Goal: Task Accomplishment & Management: Manage account settings

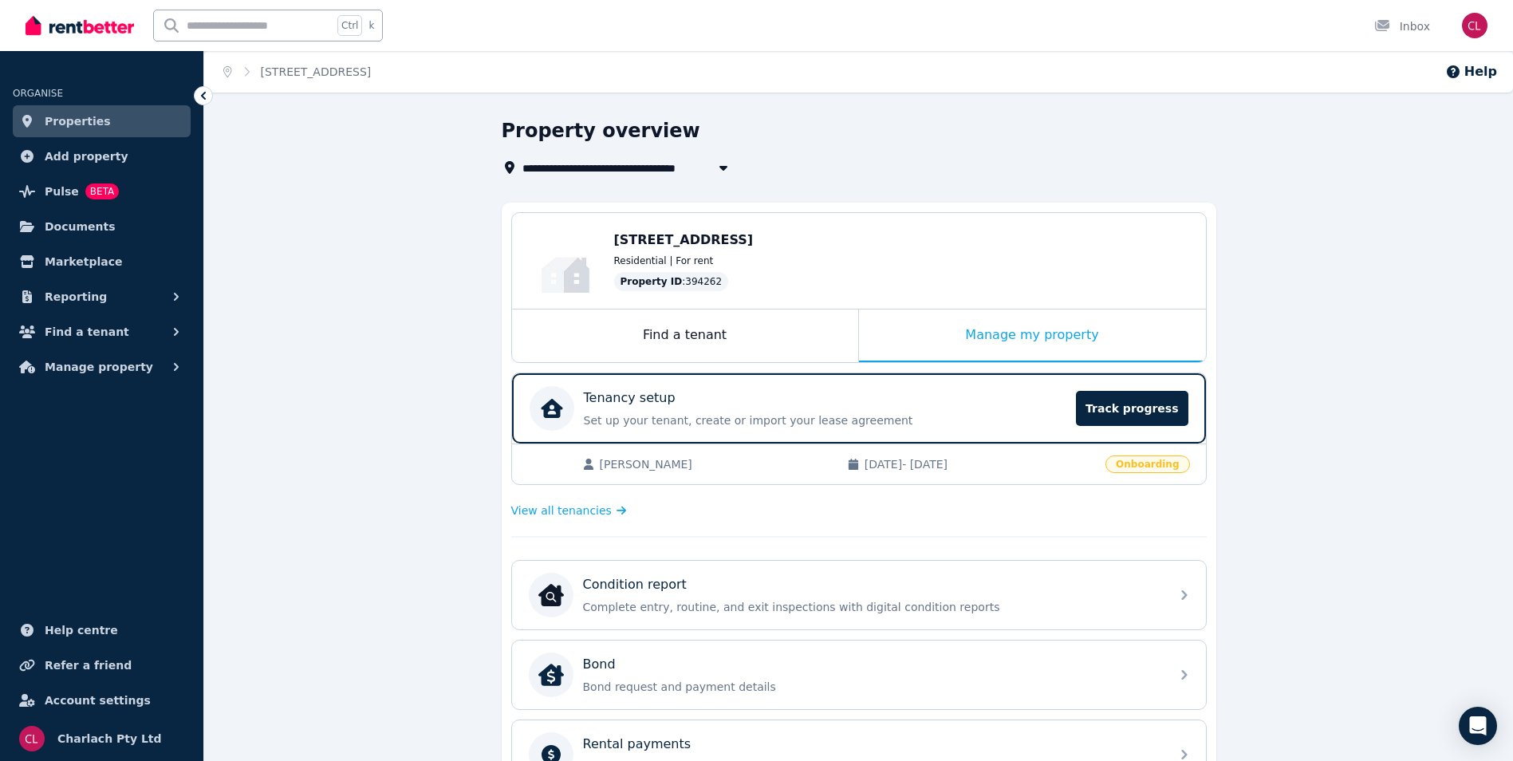
click at [59, 116] on span "Properties" at bounding box center [78, 121] width 66 height 19
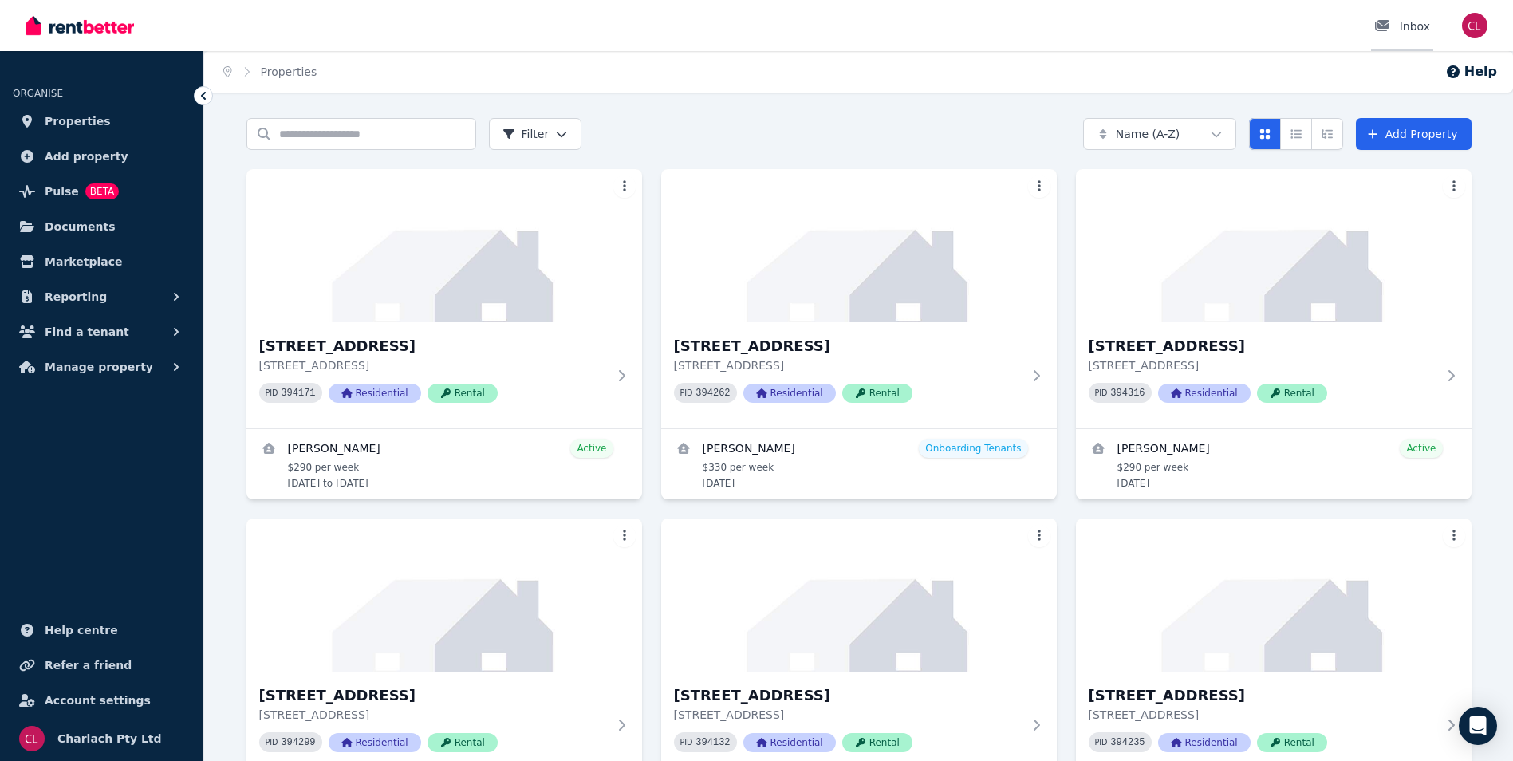
click at [1412, 26] on div "Inbox" at bounding box center [1402, 26] width 56 height 16
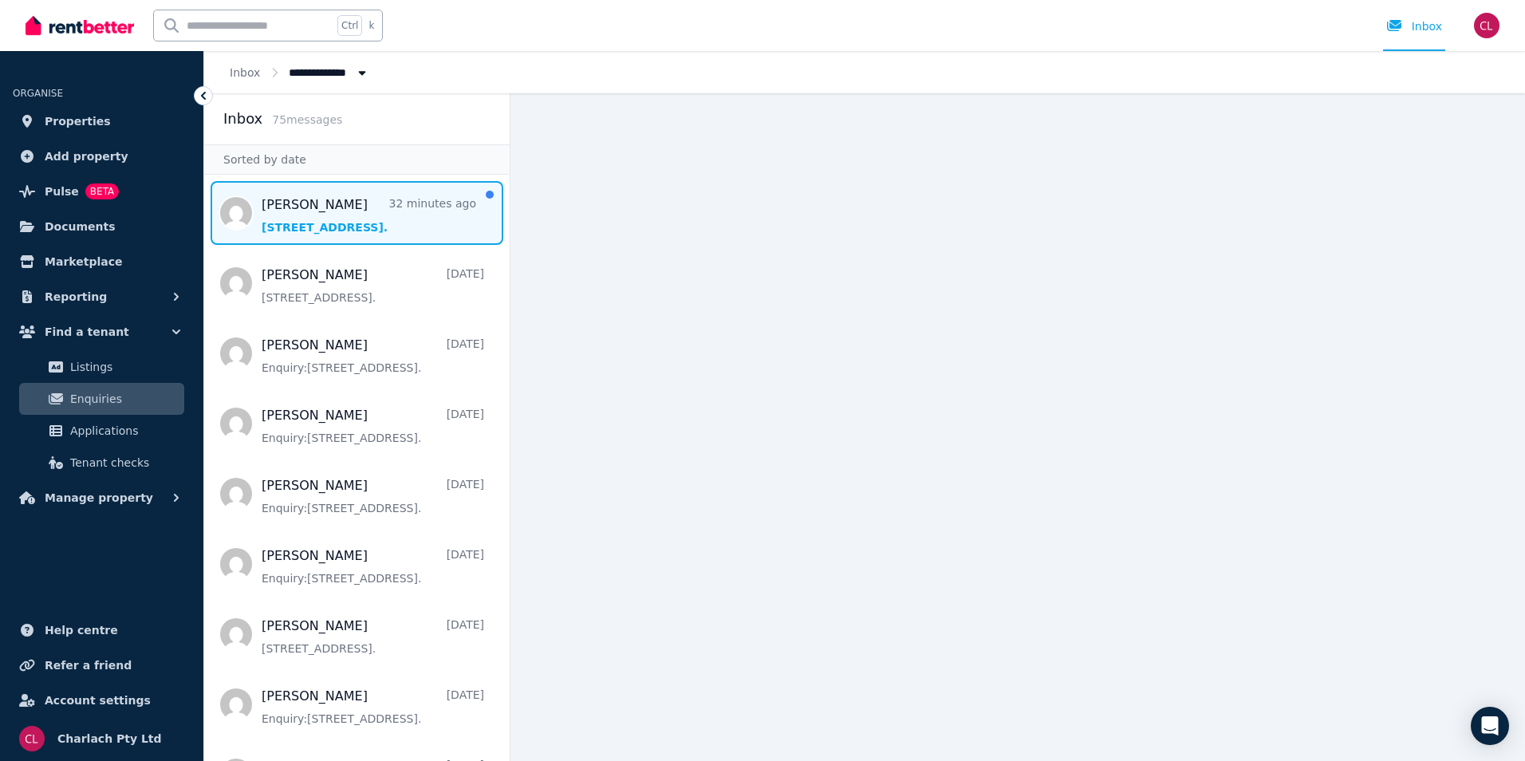
click at [349, 217] on span "Message list" at bounding box center [356, 213] width 305 height 64
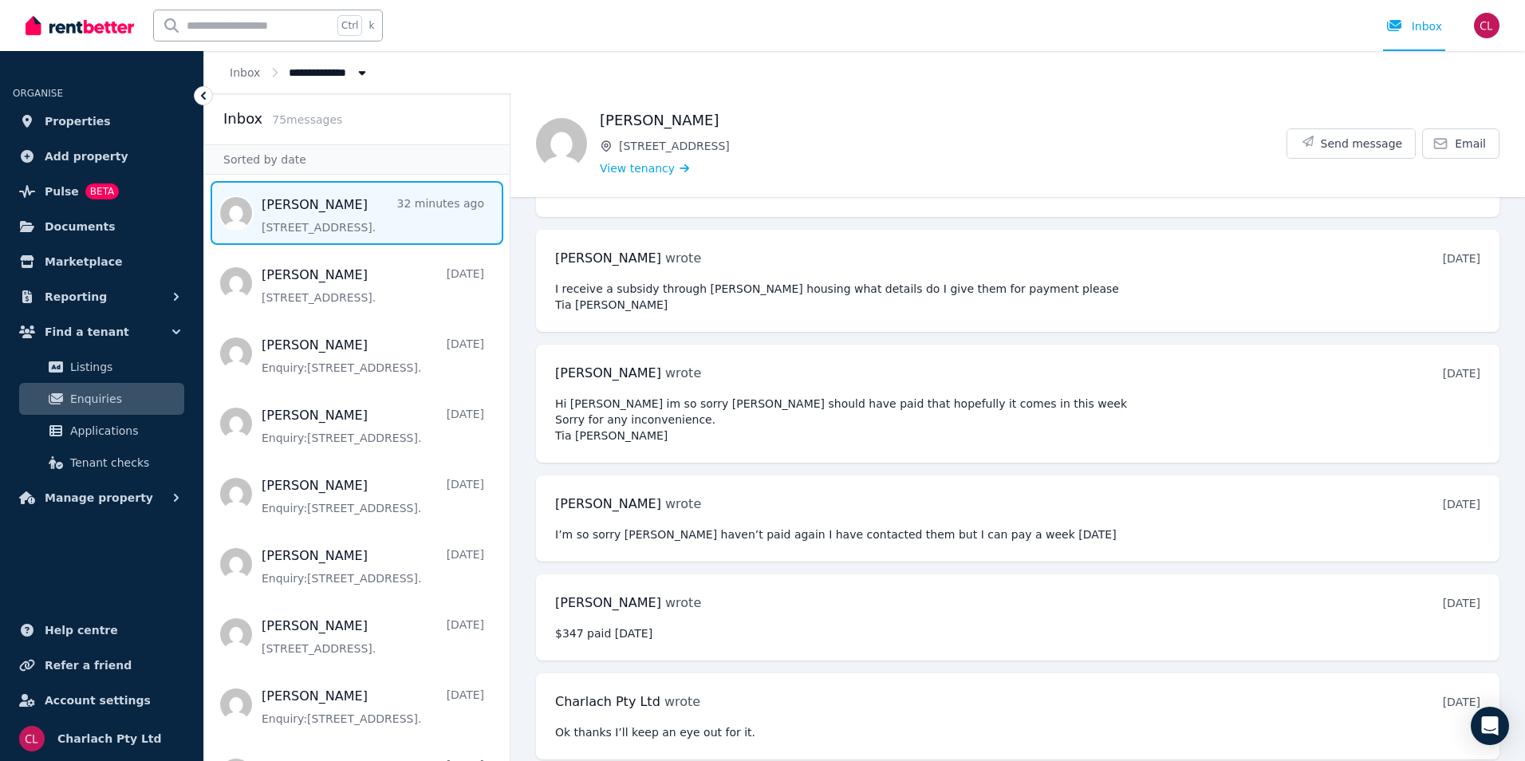
scroll to position [188, 0]
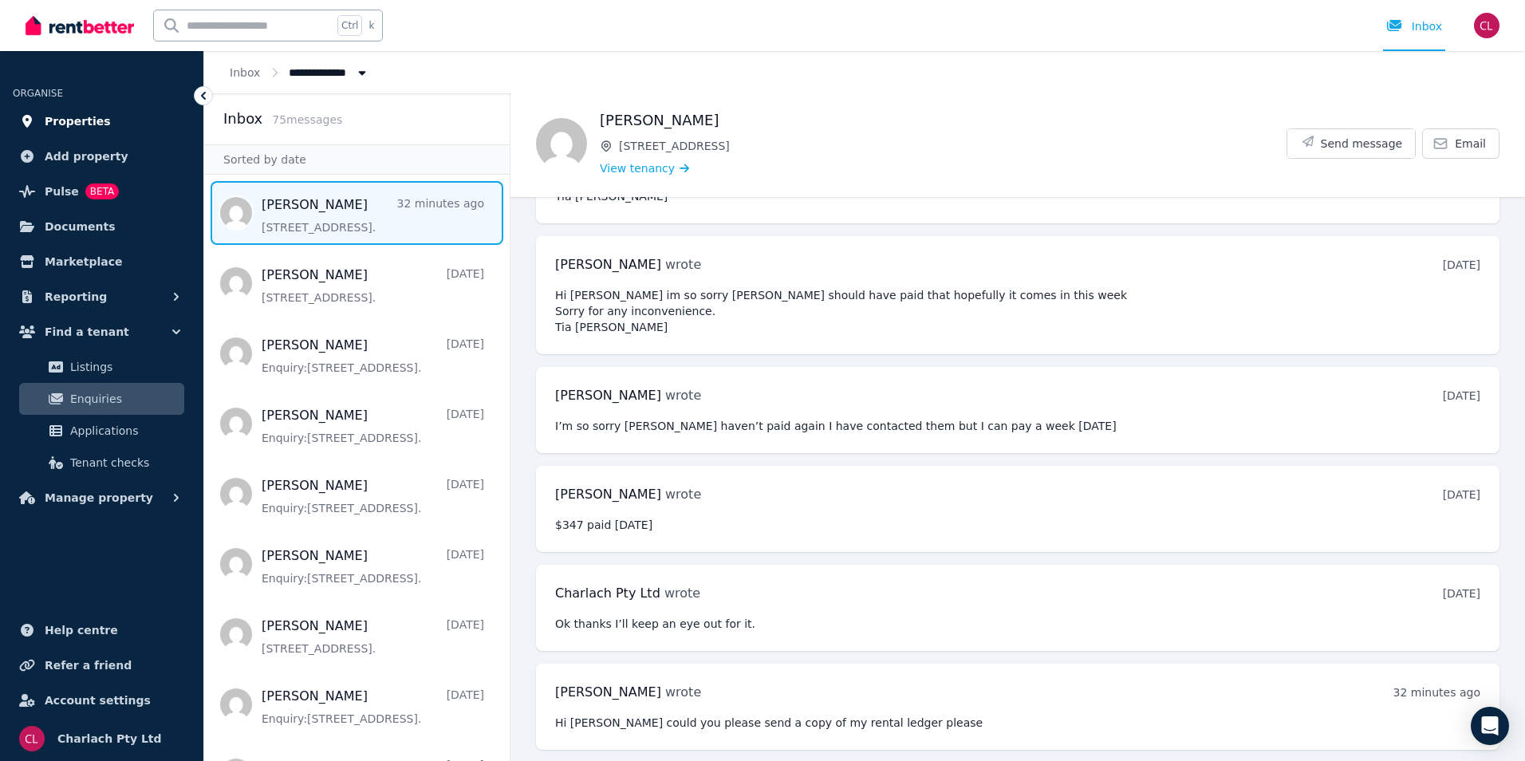
click at [59, 122] on span "Properties" at bounding box center [78, 121] width 66 height 19
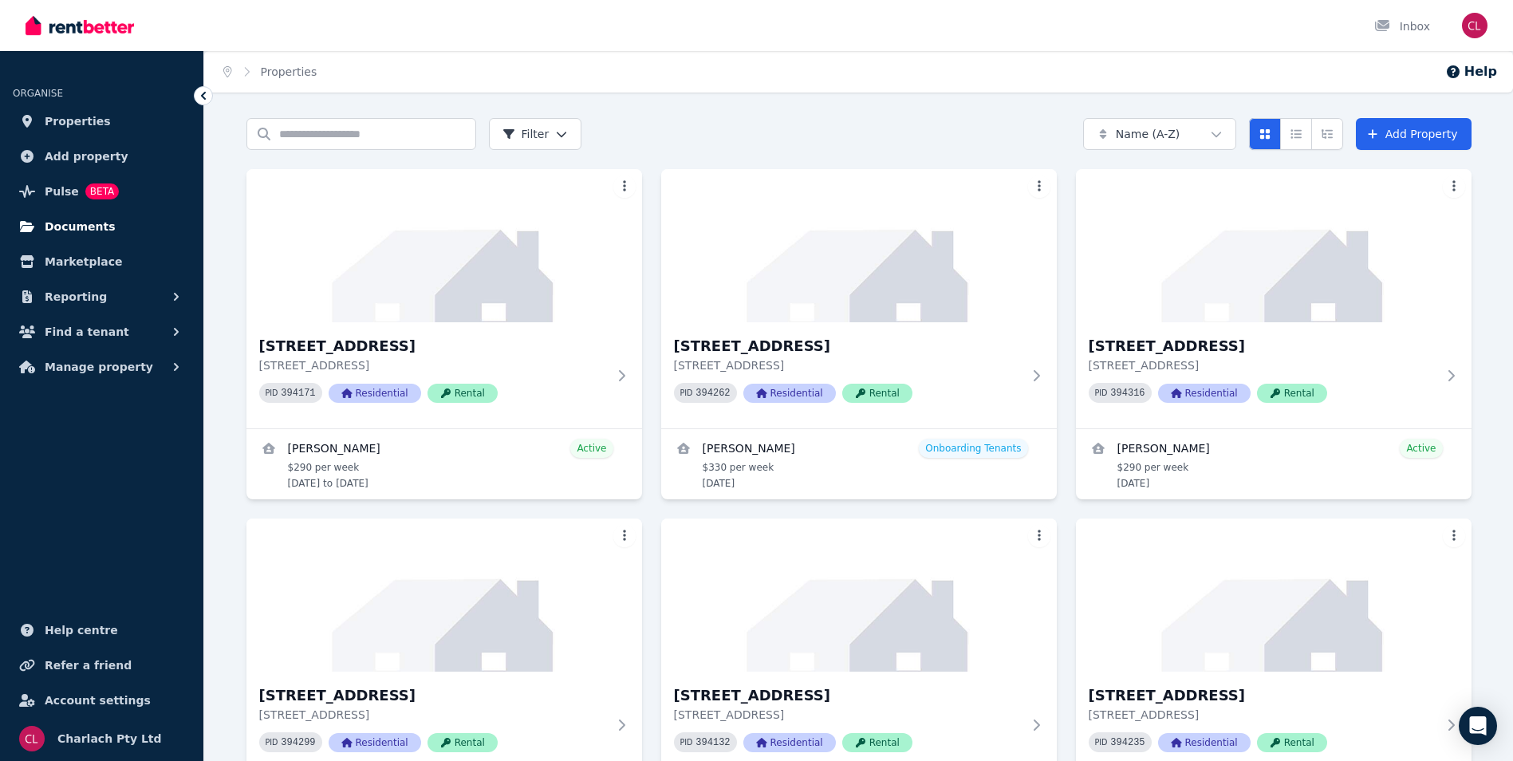
click at [96, 224] on span "Documents" at bounding box center [80, 226] width 71 height 19
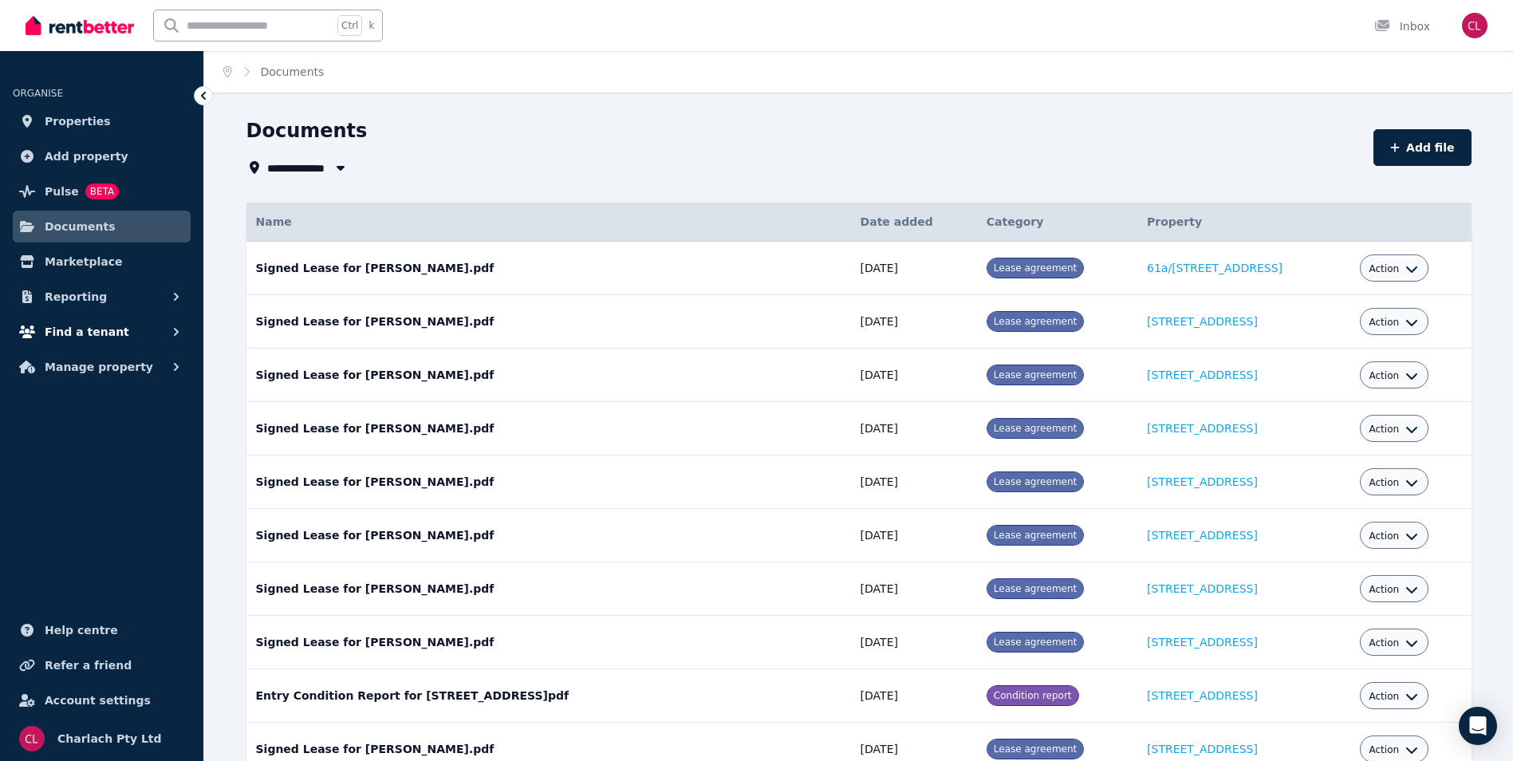
click at [91, 337] on span "Find a tenant" at bounding box center [87, 331] width 85 height 19
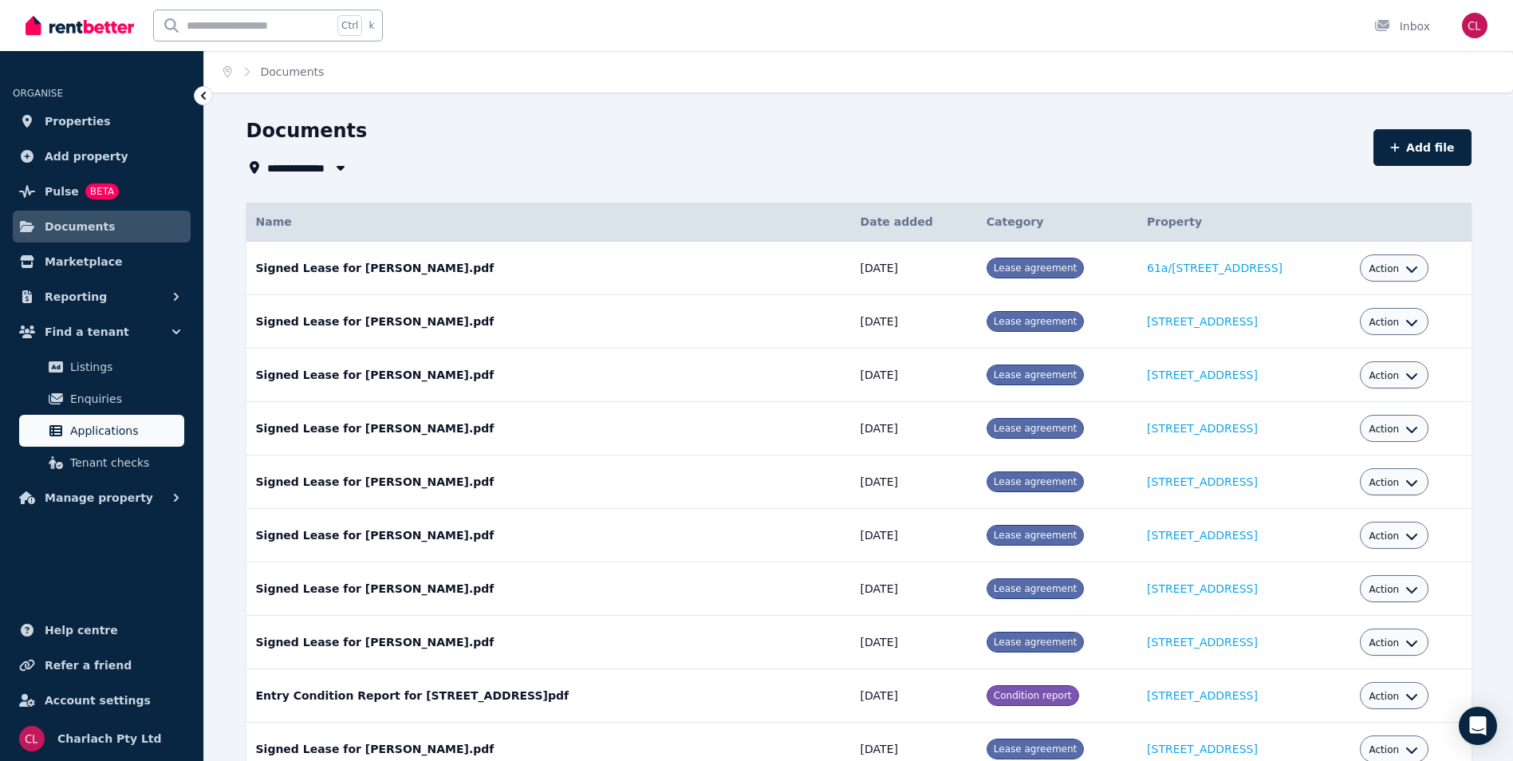
click at [100, 427] on span "Applications" at bounding box center [124, 430] width 108 height 19
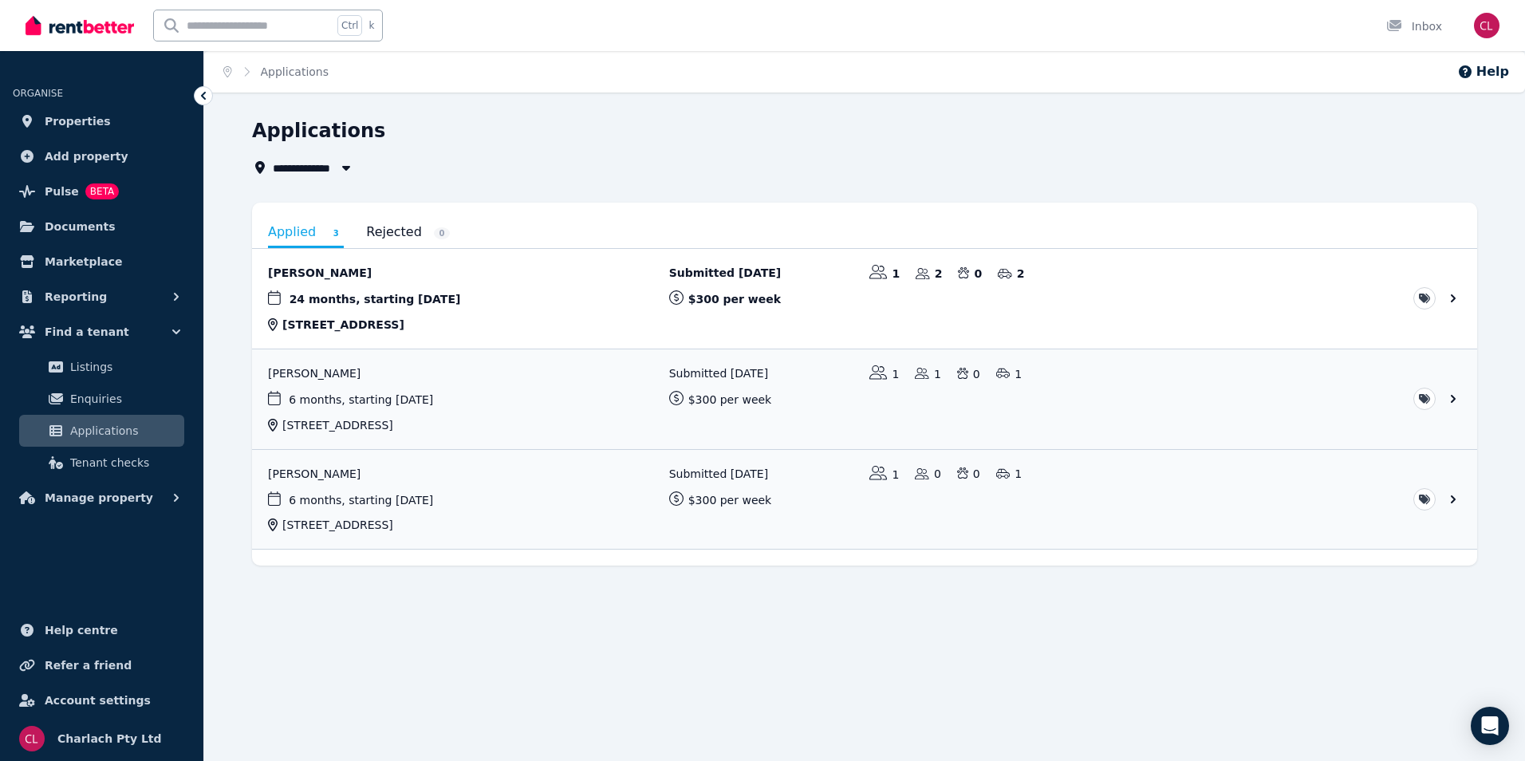
click at [350, 171] on icon "button" at bounding box center [346, 167] width 16 height 13
type input "**********"
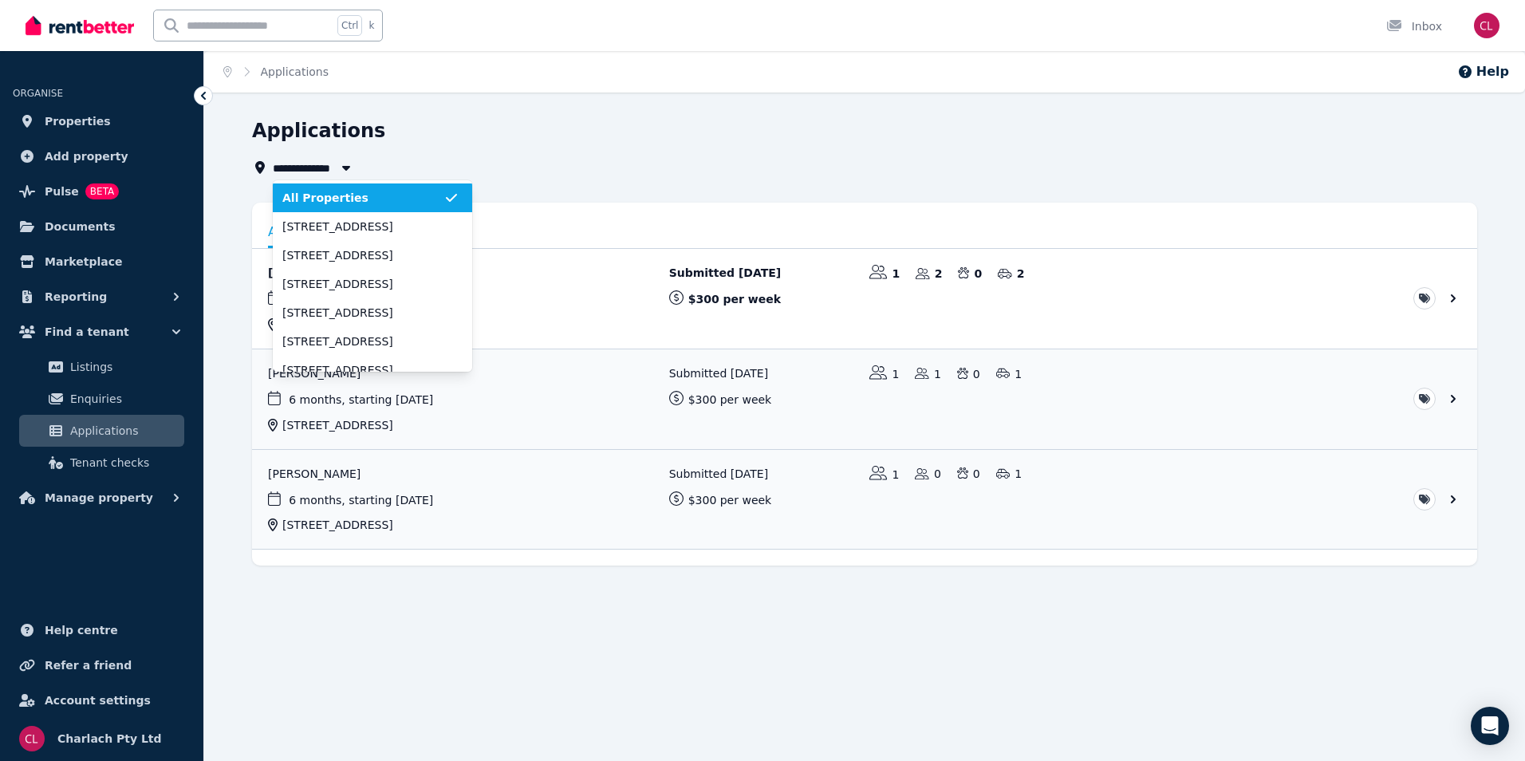
click at [350, 171] on icon "button" at bounding box center [346, 167] width 16 height 13
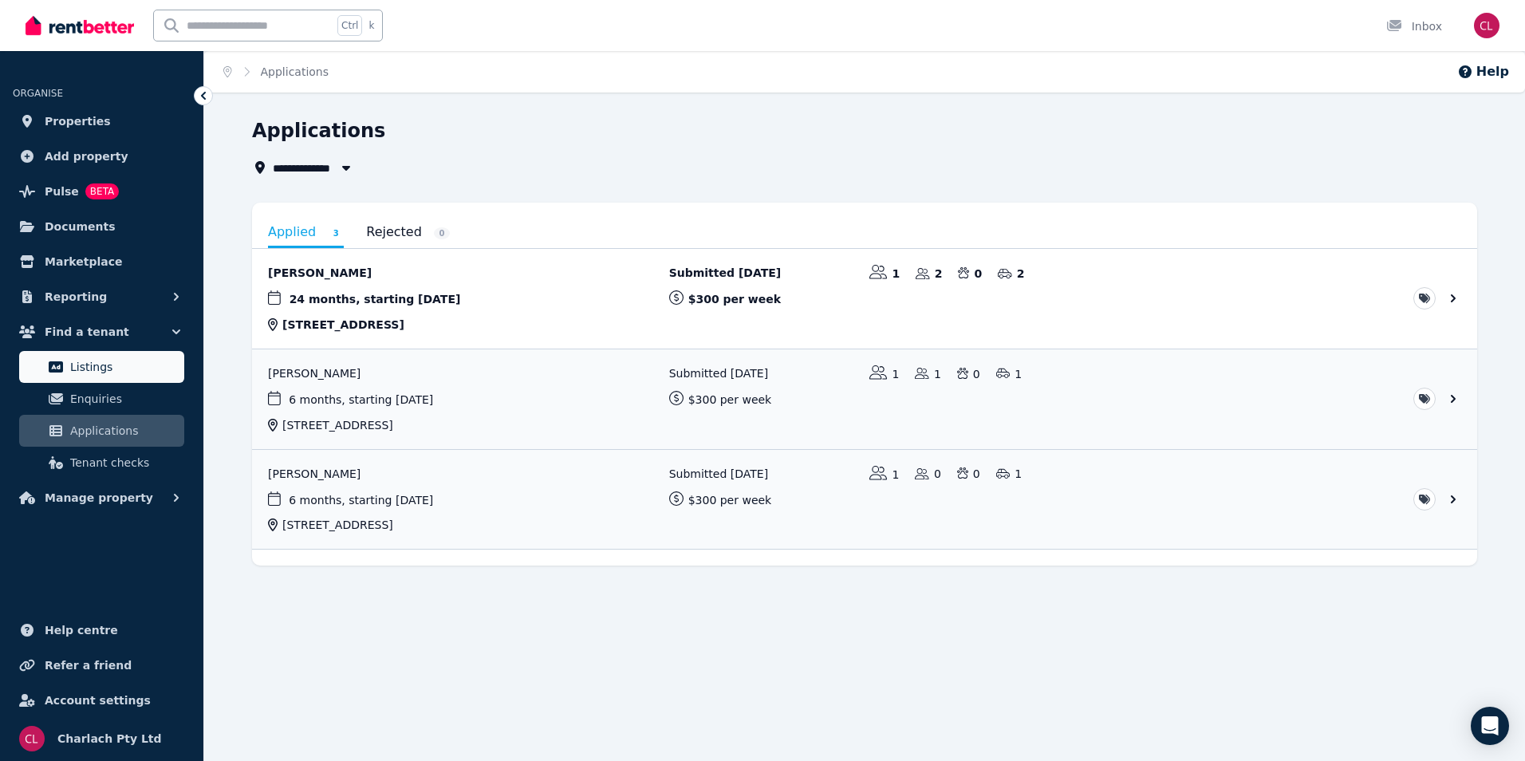
click at [96, 372] on span "Listings" at bounding box center [124, 366] width 108 height 19
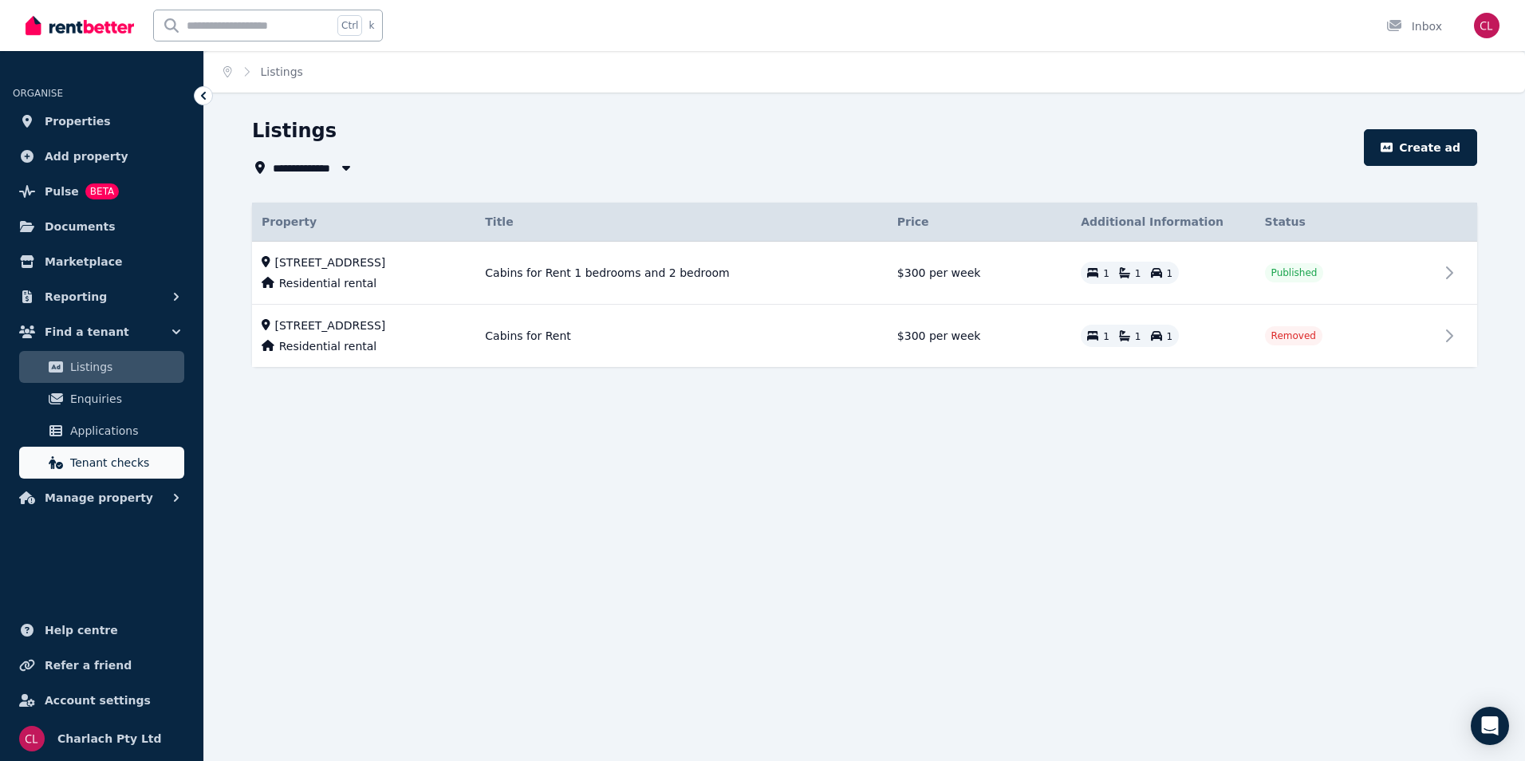
click at [128, 465] on span "Tenant checks" at bounding box center [124, 462] width 108 height 19
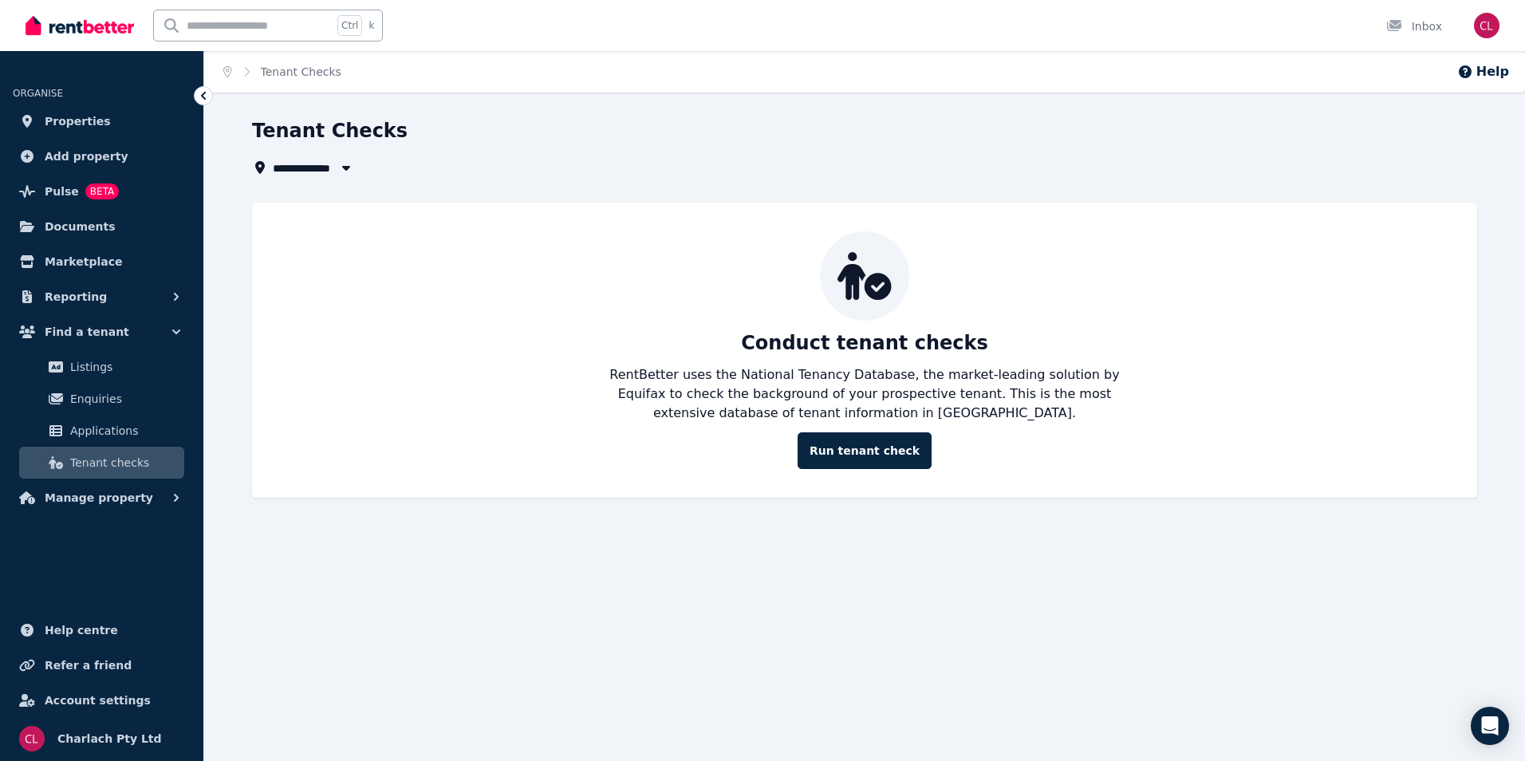
click at [348, 167] on icon "button" at bounding box center [346, 168] width 8 height 5
type input "**********"
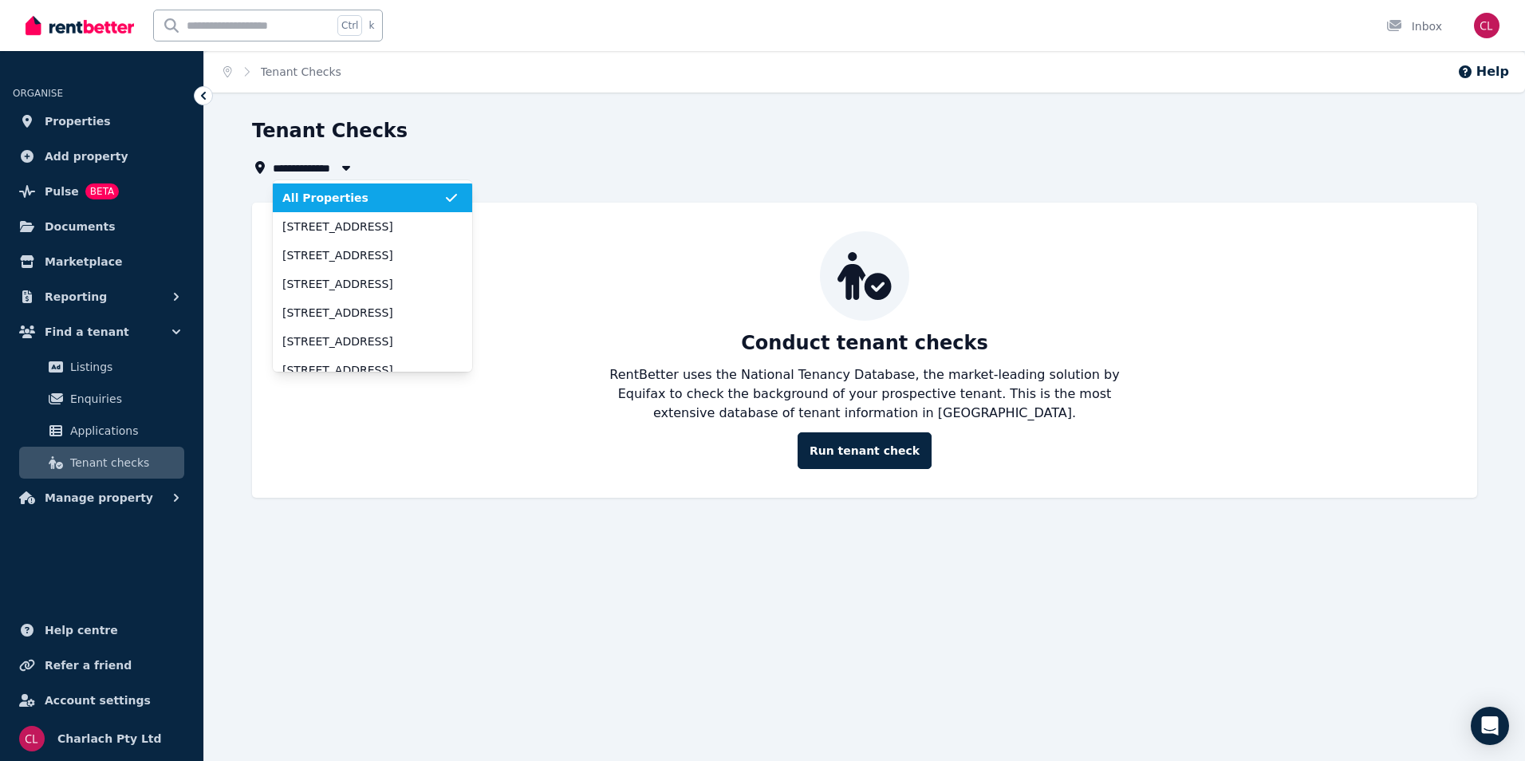
click at [348, 167] on icon "button" at bounding box center [346, 168] width 8 height 5
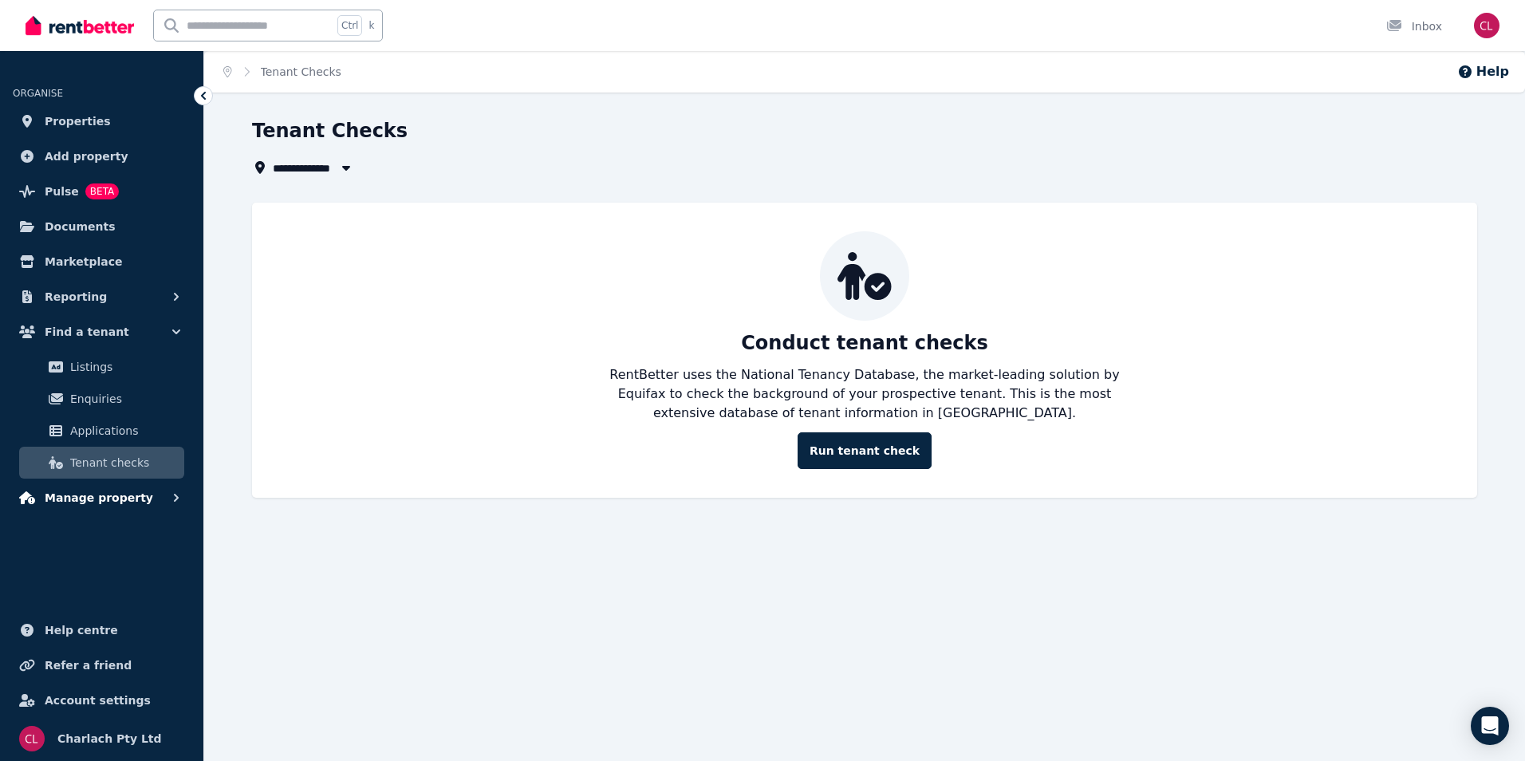
click at [130, 497] on span "Manage property" at bounding box center [99, 497] width 108 height 19
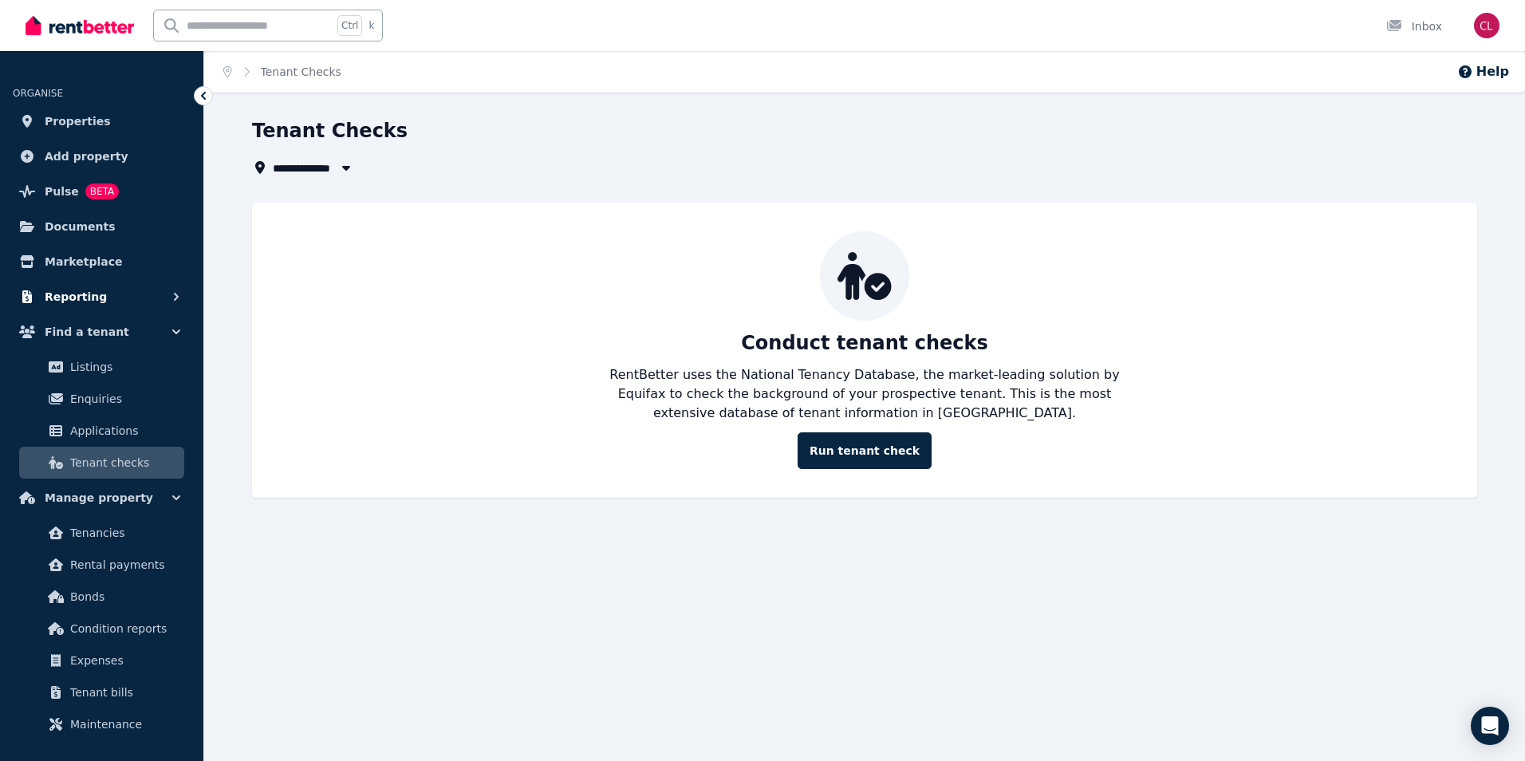
click at [169, 286] on button "Reporting" at bounding box center [102, 297] width 178 height 32
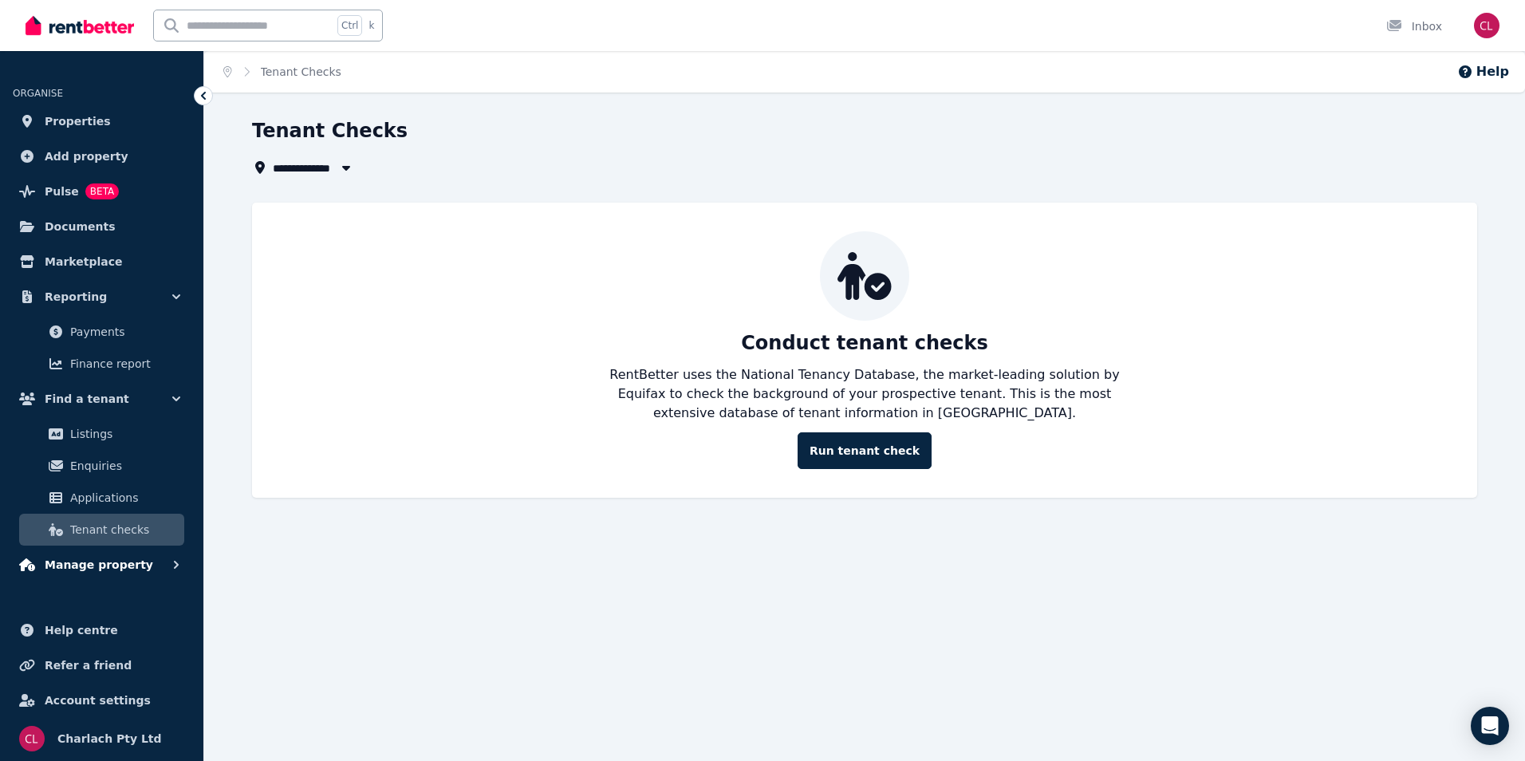
click at [181, 562] on icon "button" at bounding box center [176, 565] width 16 height 16
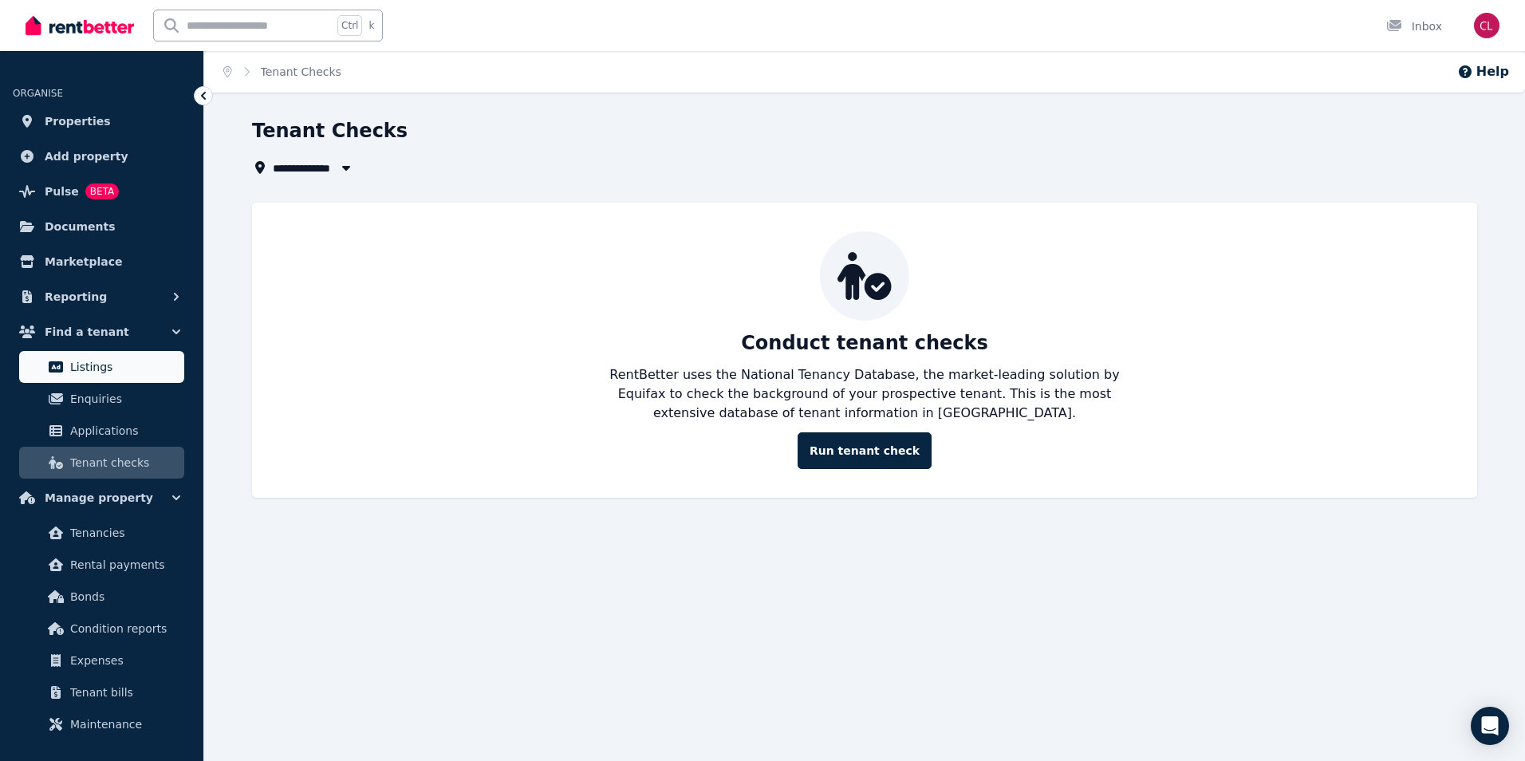
click at [111, 364] on span "Listings" at bounding box center [124, 366] width 108 height 19
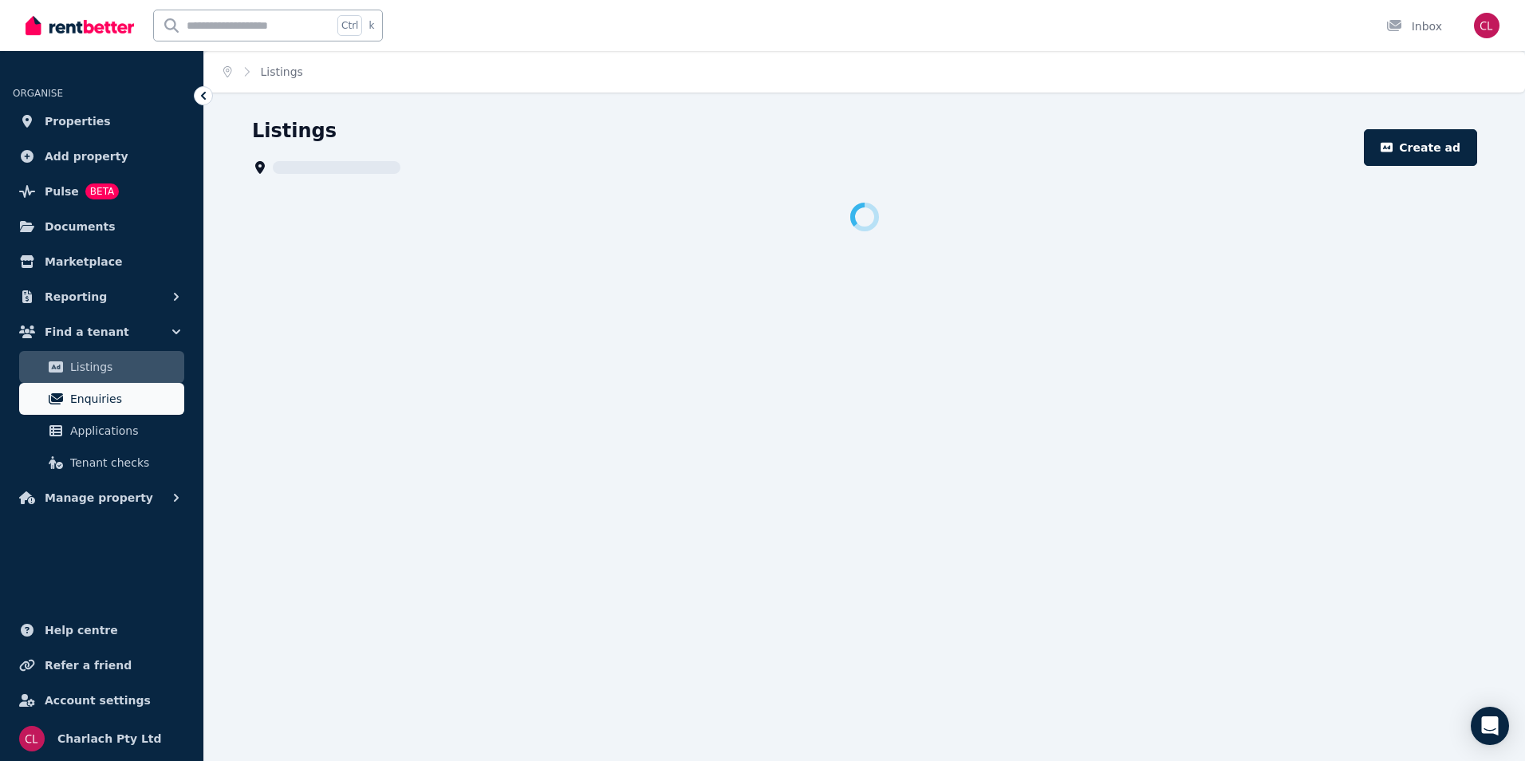
click at [115, 397] on span "Enquiries" at bounding box center [124, 398] width 108 height 19
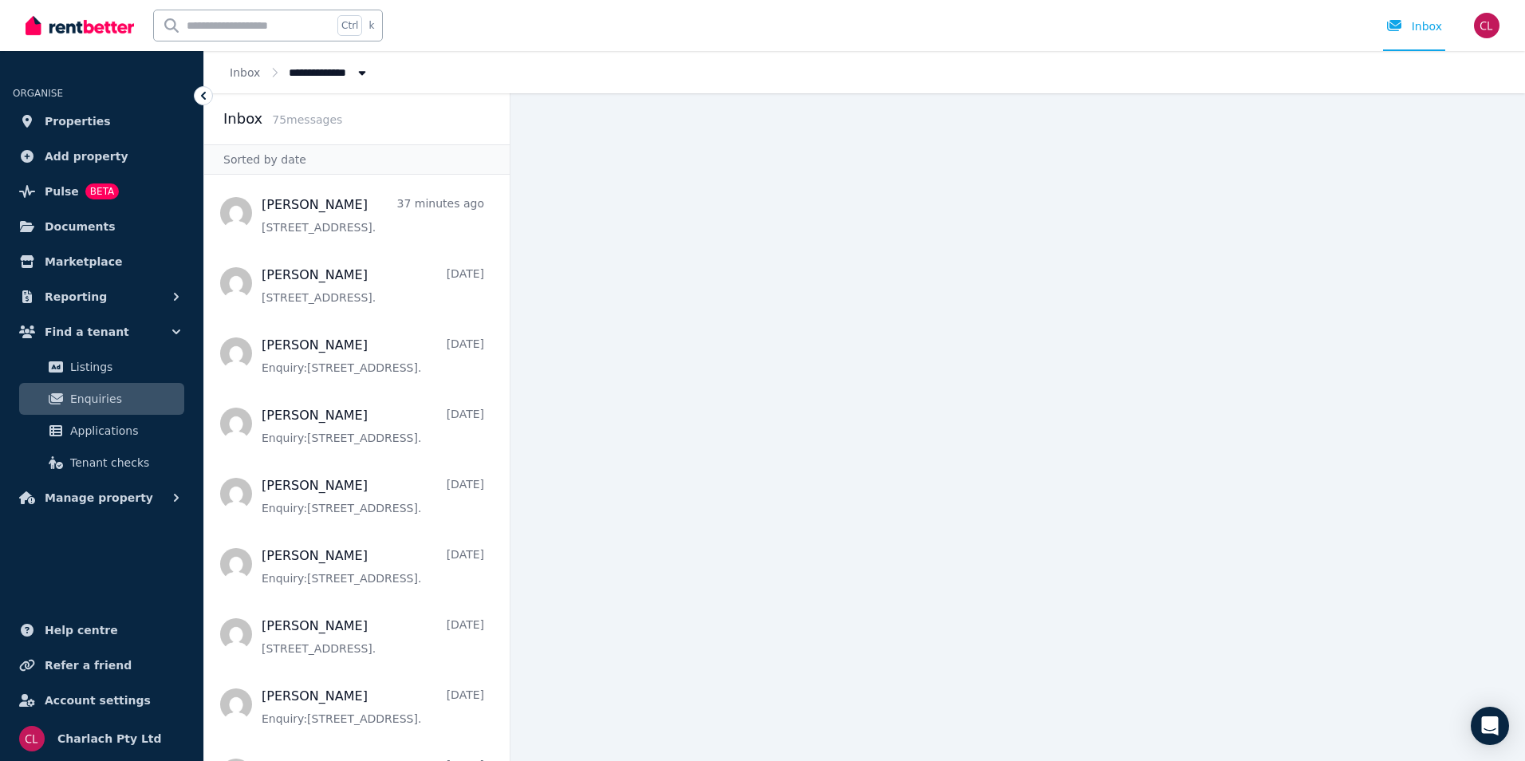
click at [359, 73] on icon "Breadcrumb" at bounding box center [362, 73] width 7 height 4
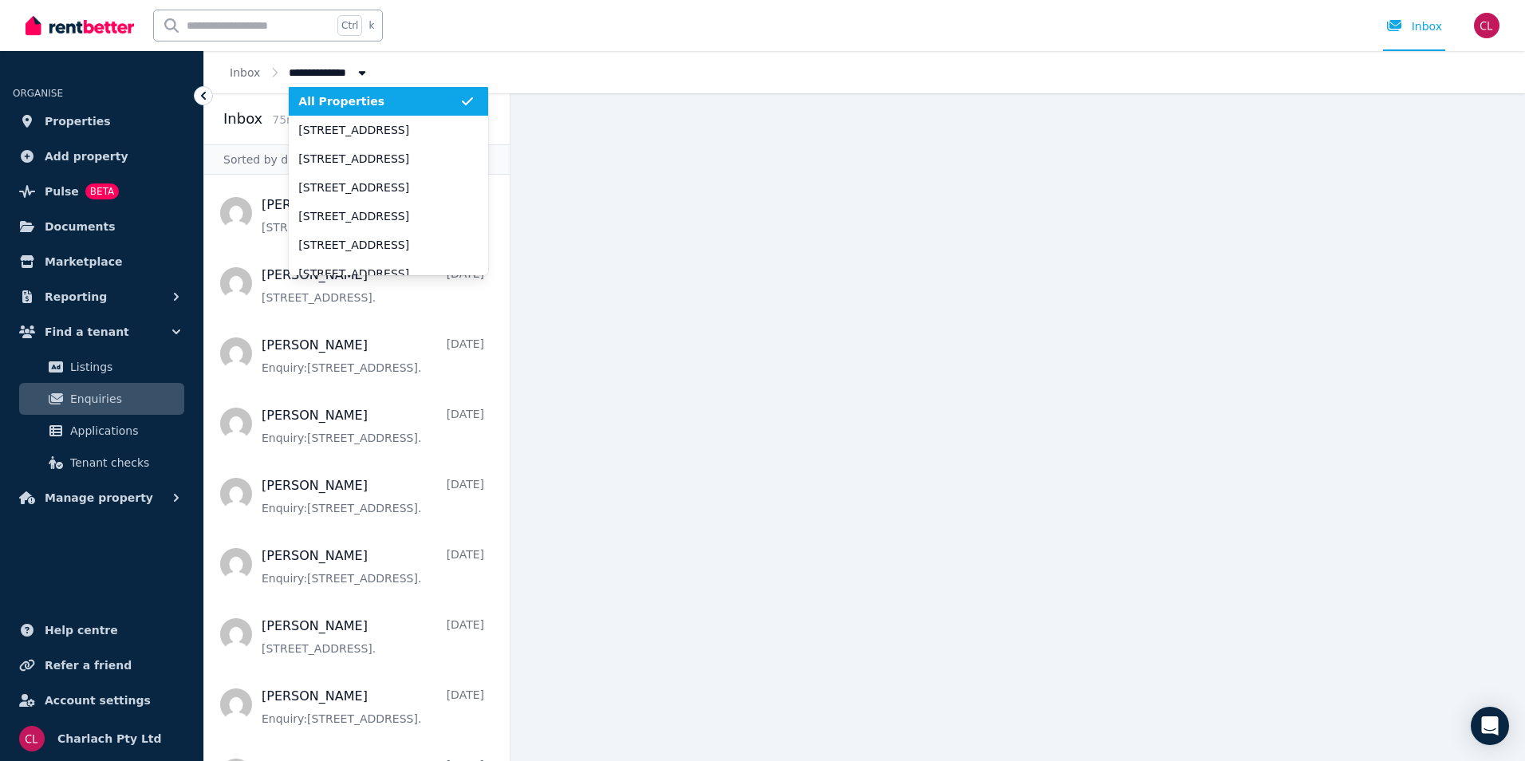
type input "**********"
click at [636, 316] on main at bounding box center [1017, 427] width 1014 height 668
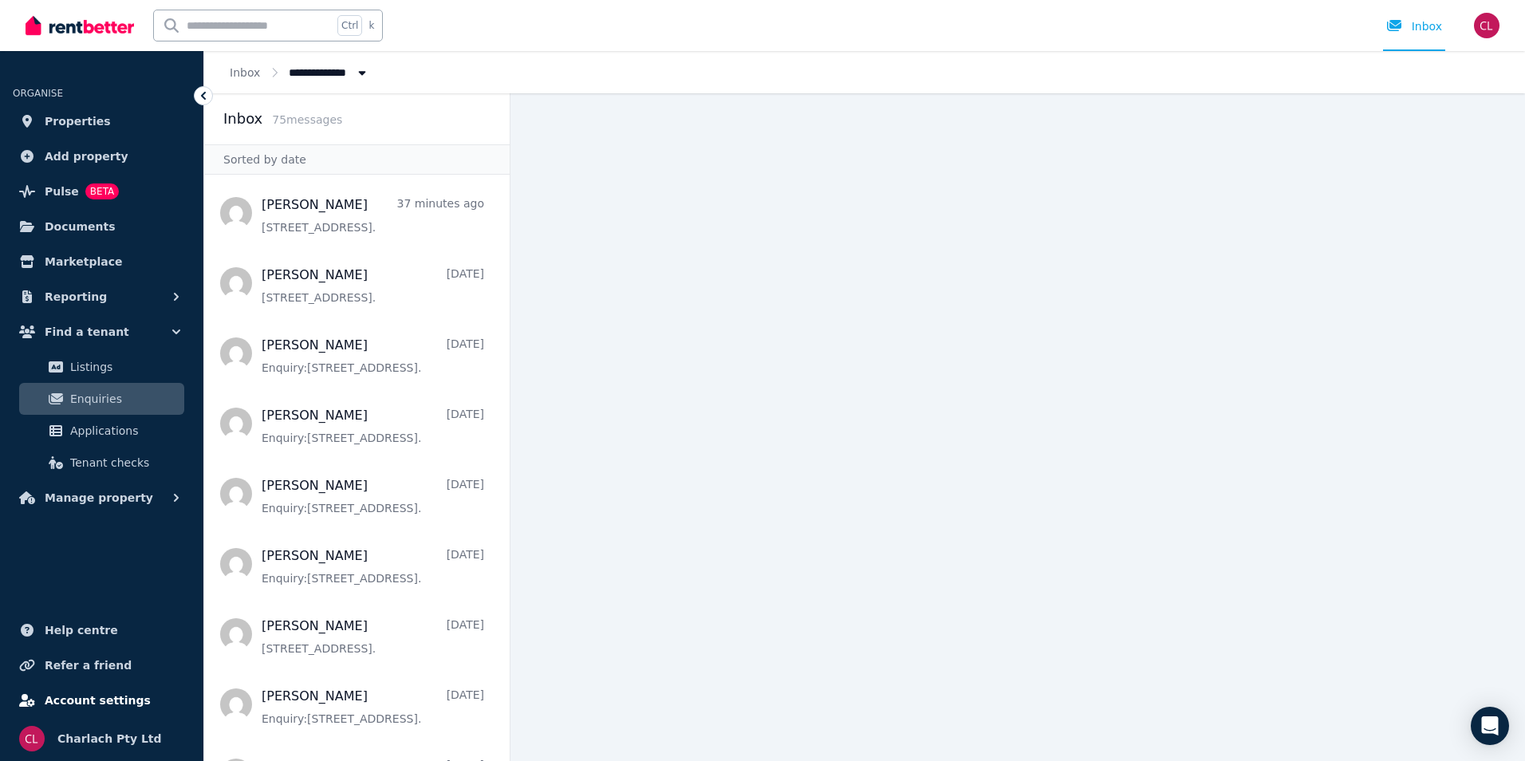
click at [97, 704] on span "Account settings" at bounding box center [98, 700] width 106 height 19
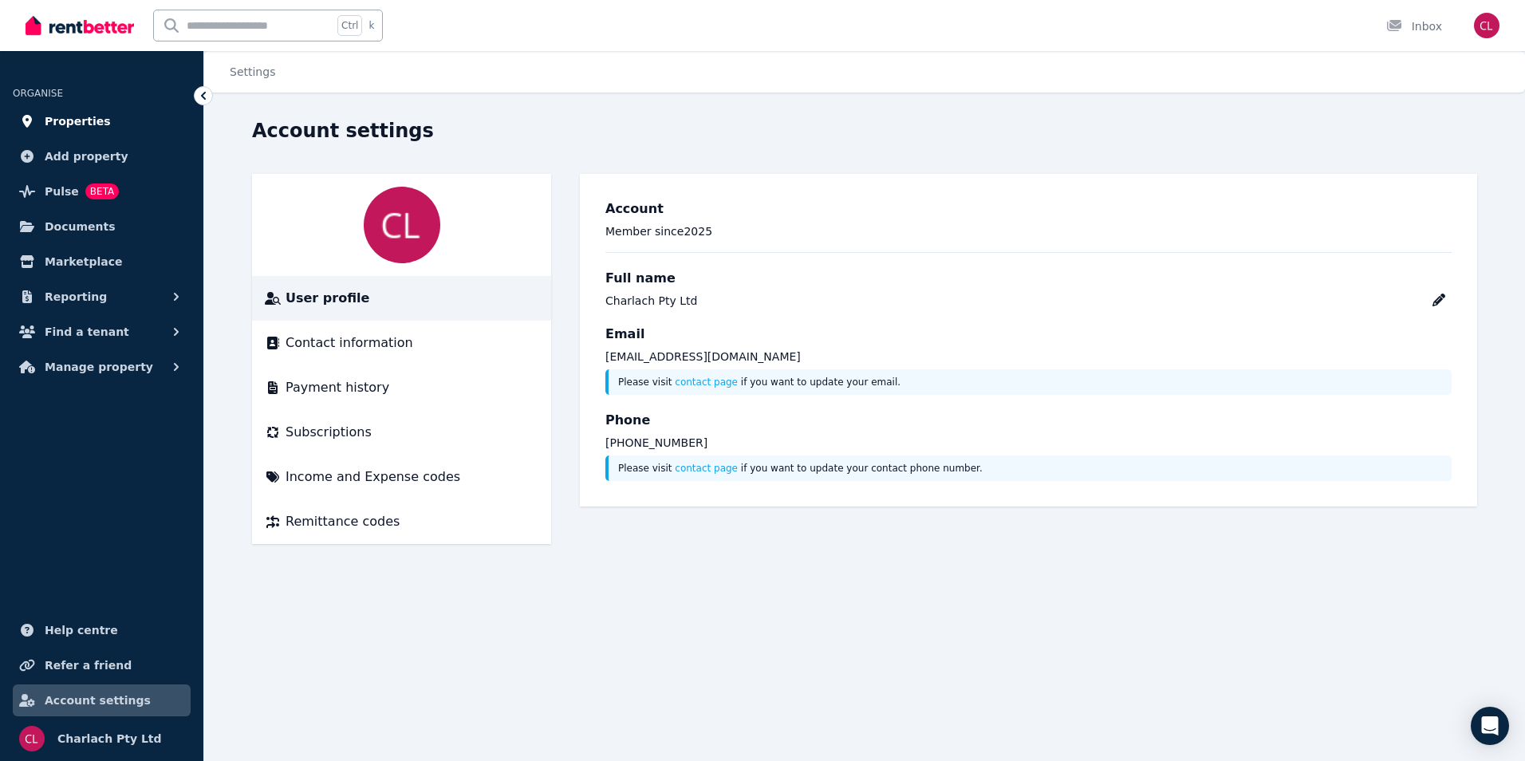
click at [68, 121] on span "Properties" at bounding box center [78, 121] width 66 height 19
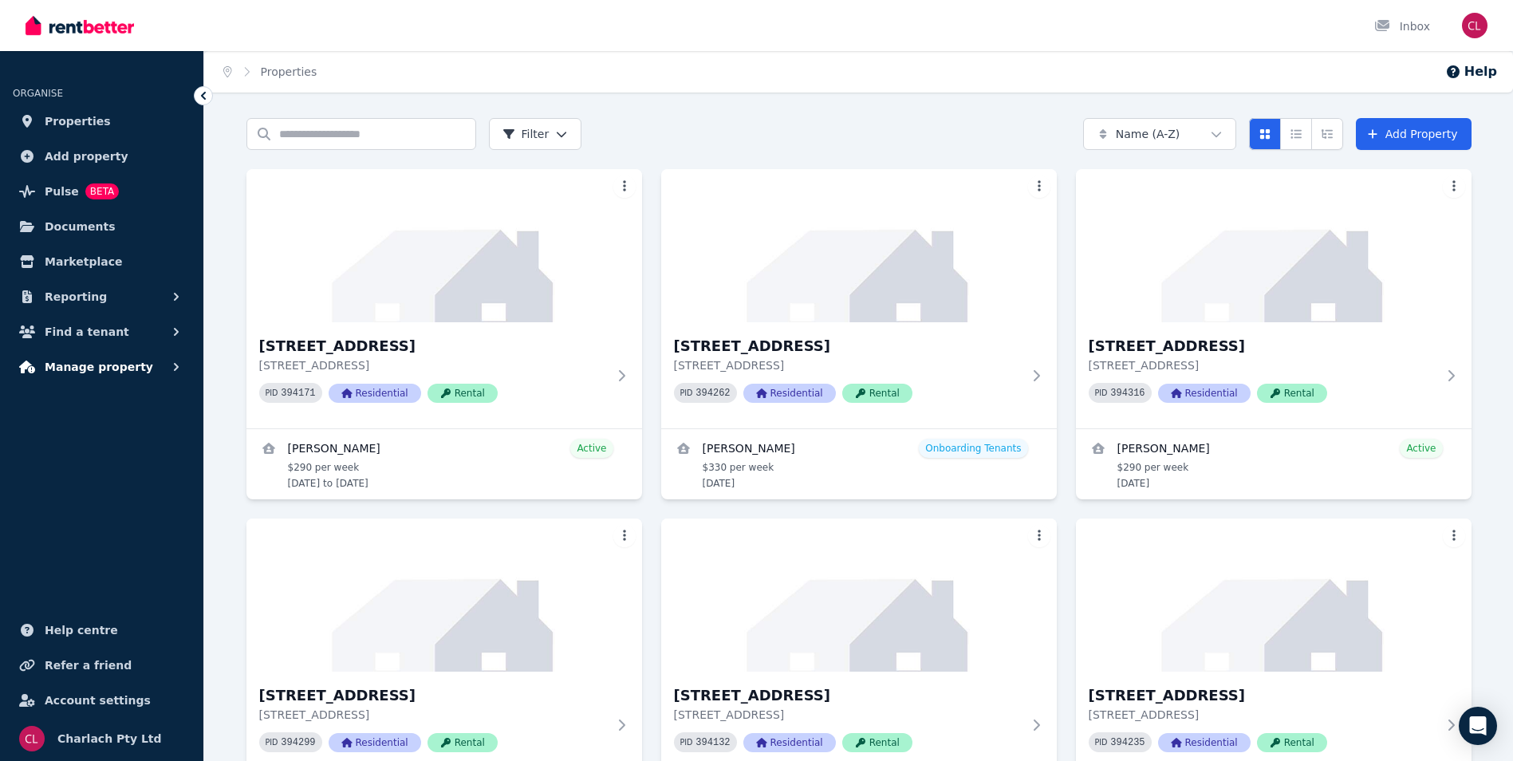
click at [179, 362] on icon "button" at bounding box center [176, 367] width 16 height 16
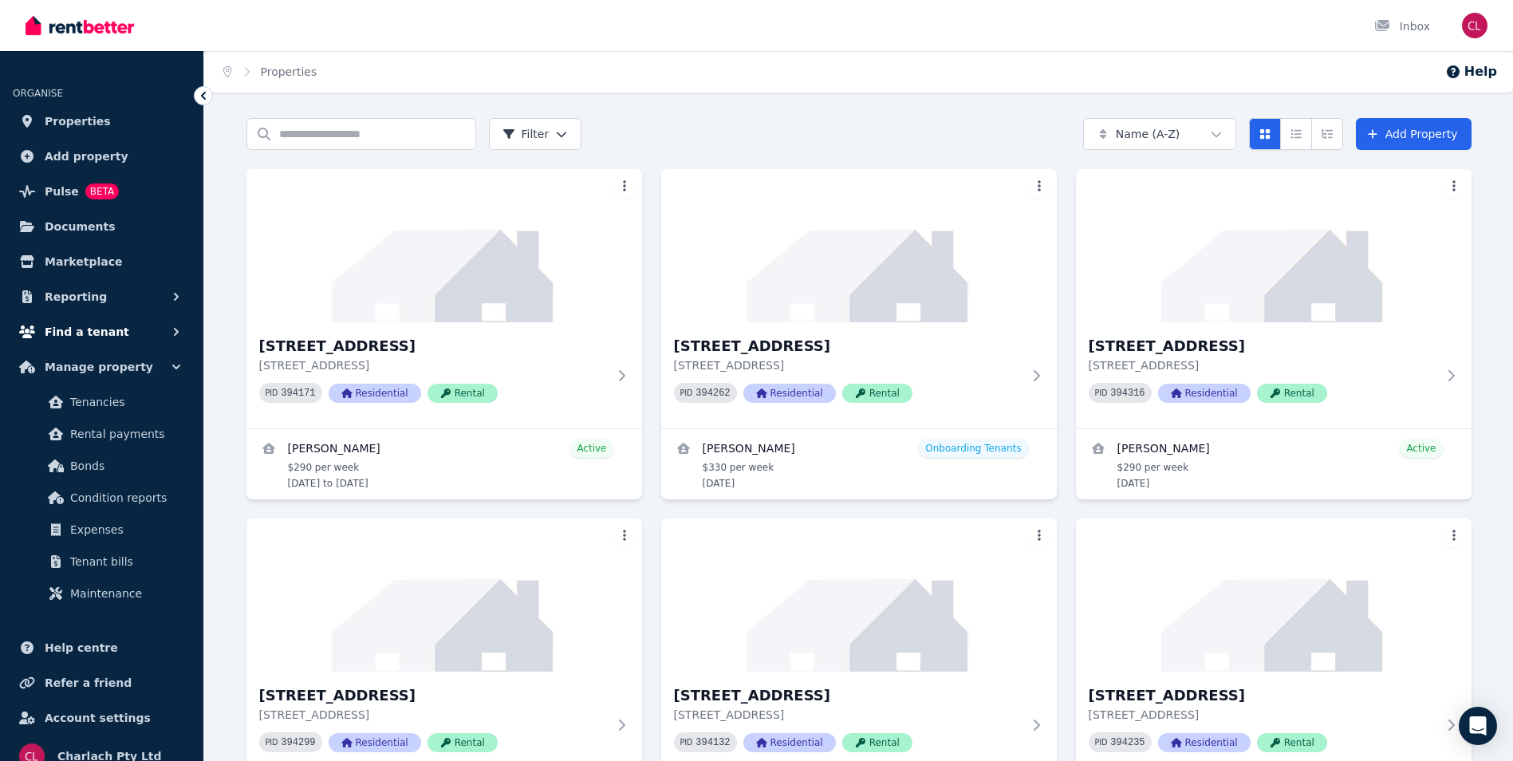
click at [99, 331] on span "Find a tenant" at bounding box center [87, 331] width 85 height 19
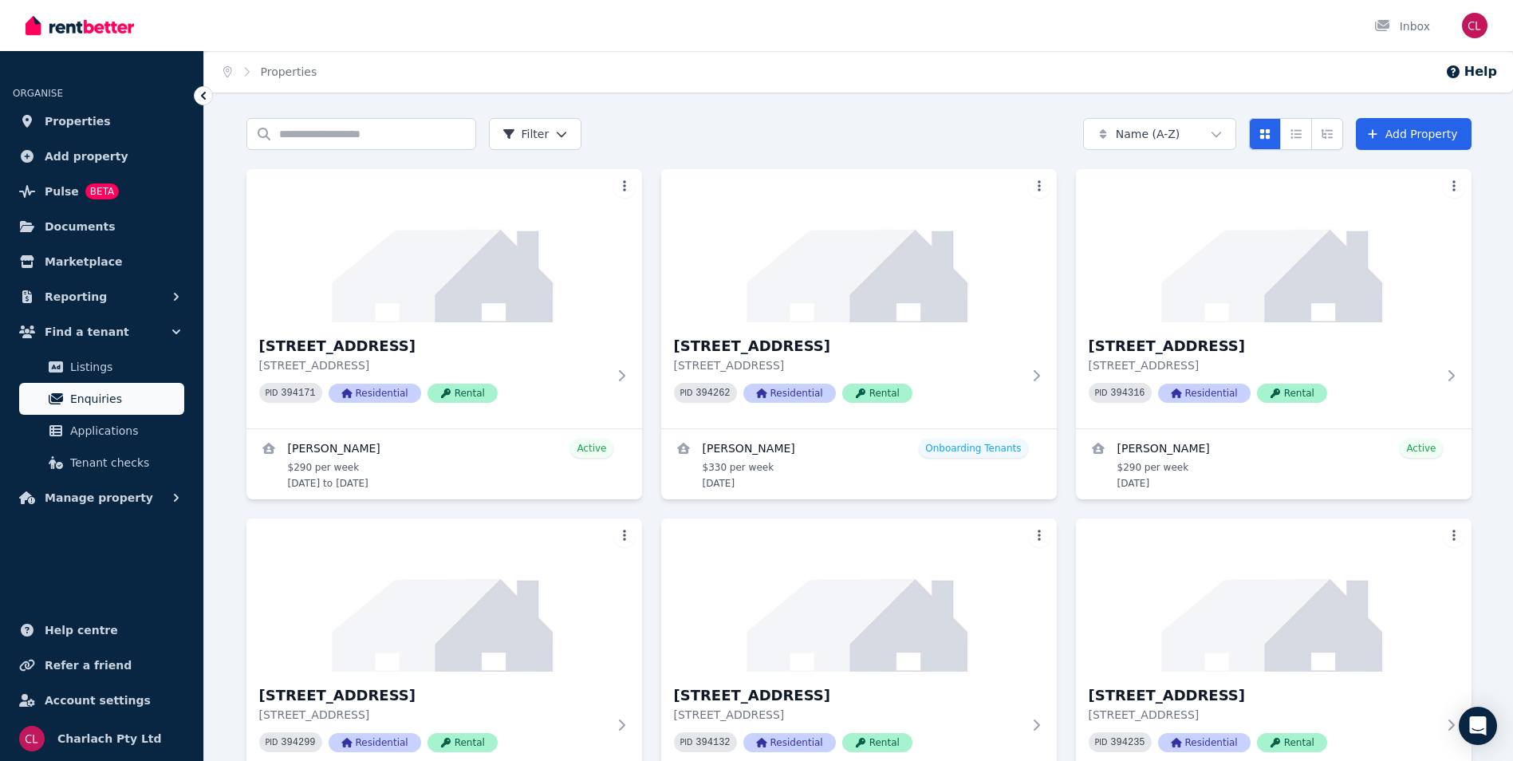
click at [99, 401] on span "Enquiries" at bounding box center [124, 398] width 108 height 19
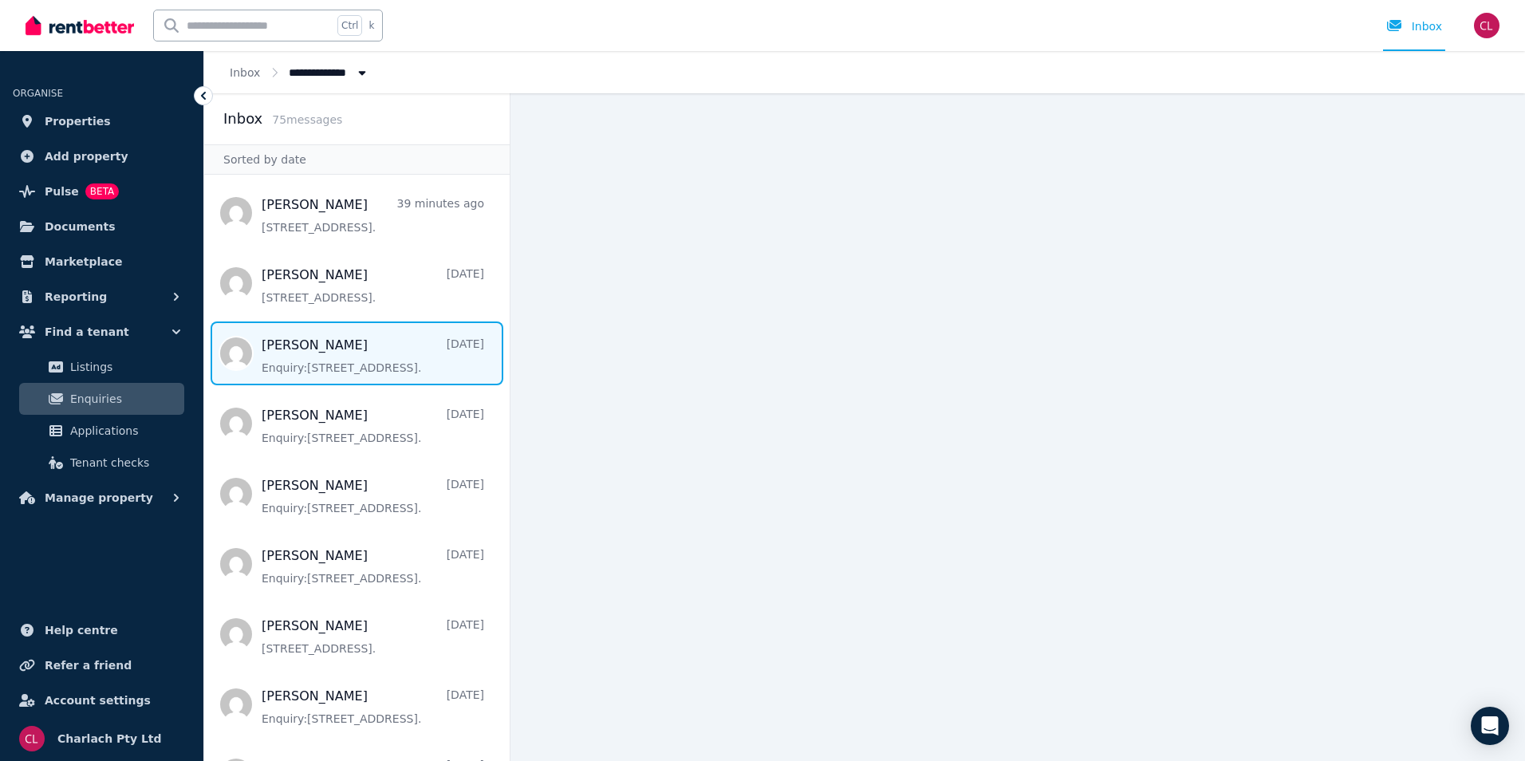
click at [332, 350] on span "Message list" at bounding box center [356, 353] width 305 height 64
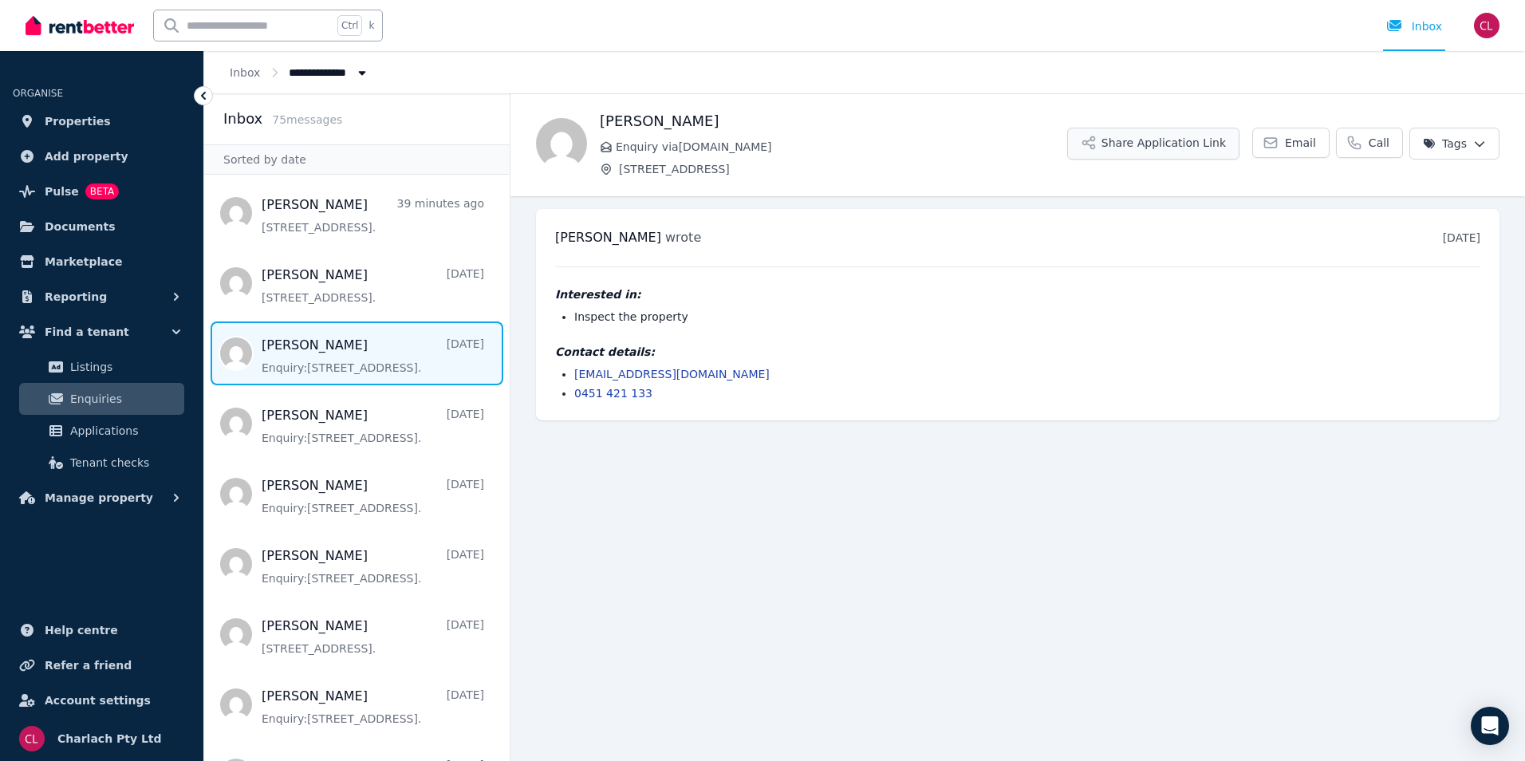
click at [1186, 137] on button "Share Application Link" at bounding box center [1153, 144] width 172 height 32
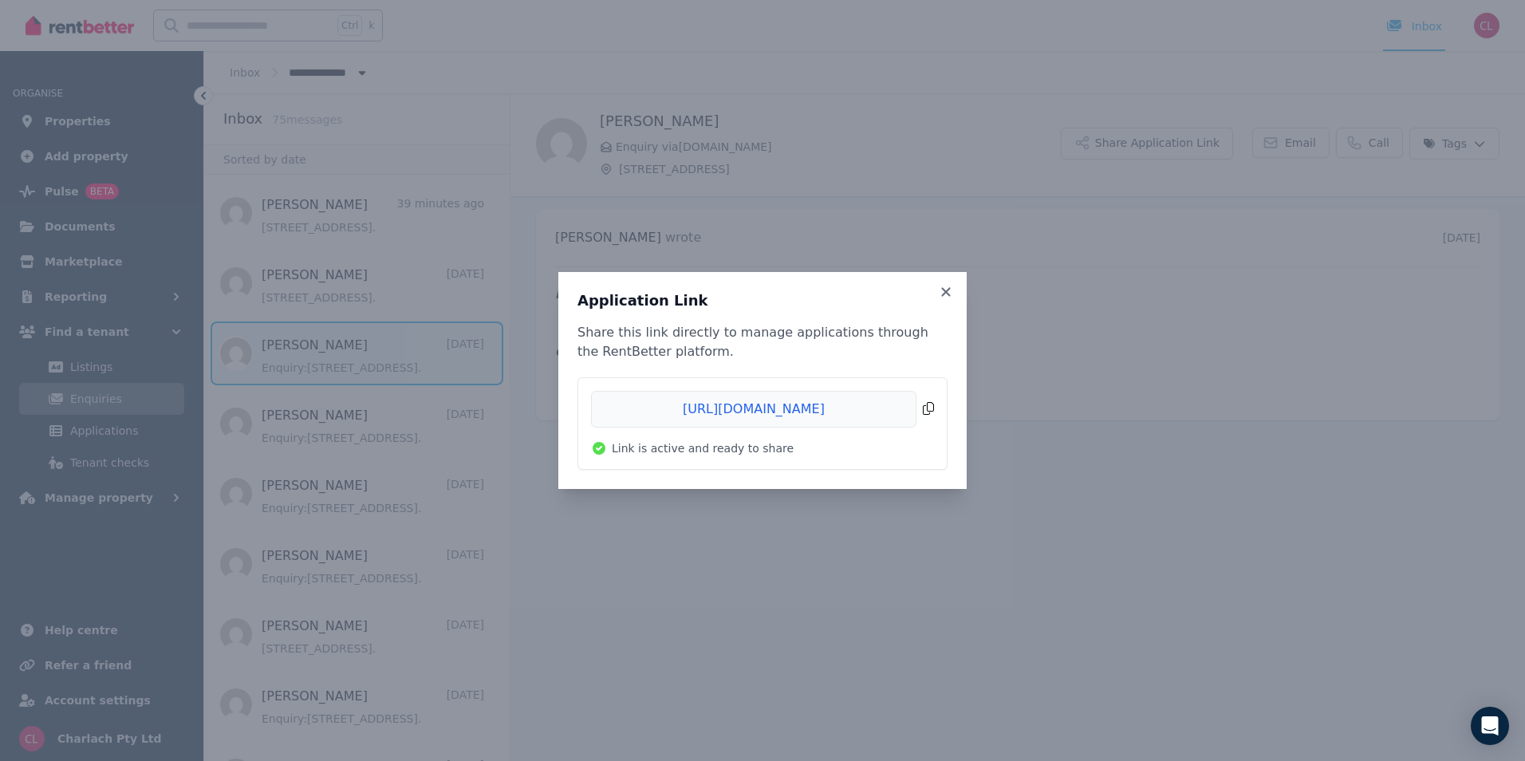
click at [928, 409] on span "Copied!" at bounding box center [762, 409] width 343 height 37
click at [947, 286] on icon at bounding box center [946, 292] width 16 height 14
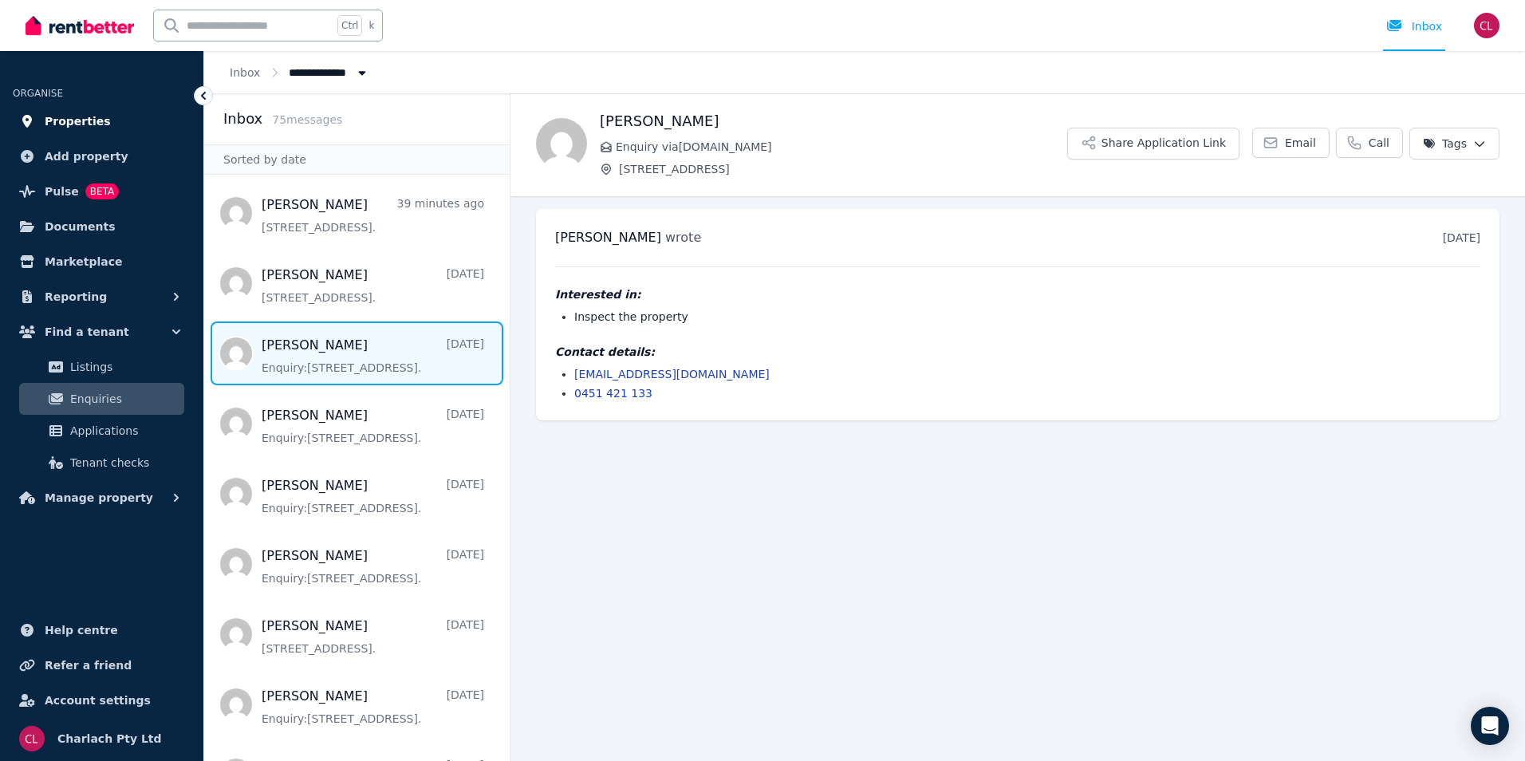
click at [72, 121] on span "Properties" at bounding box center [78, 121] width 66 height 19
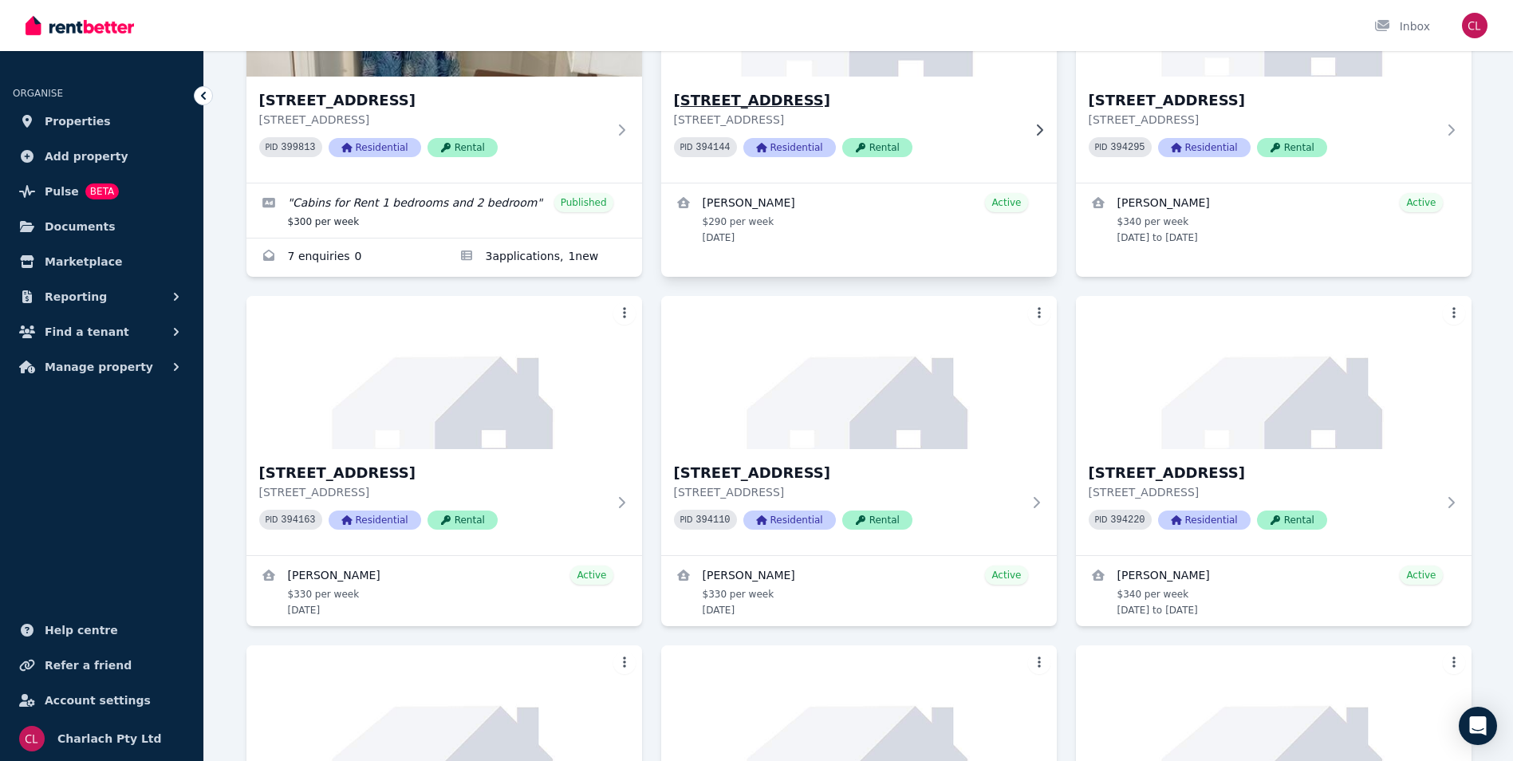
scroll to position [2632, 0]
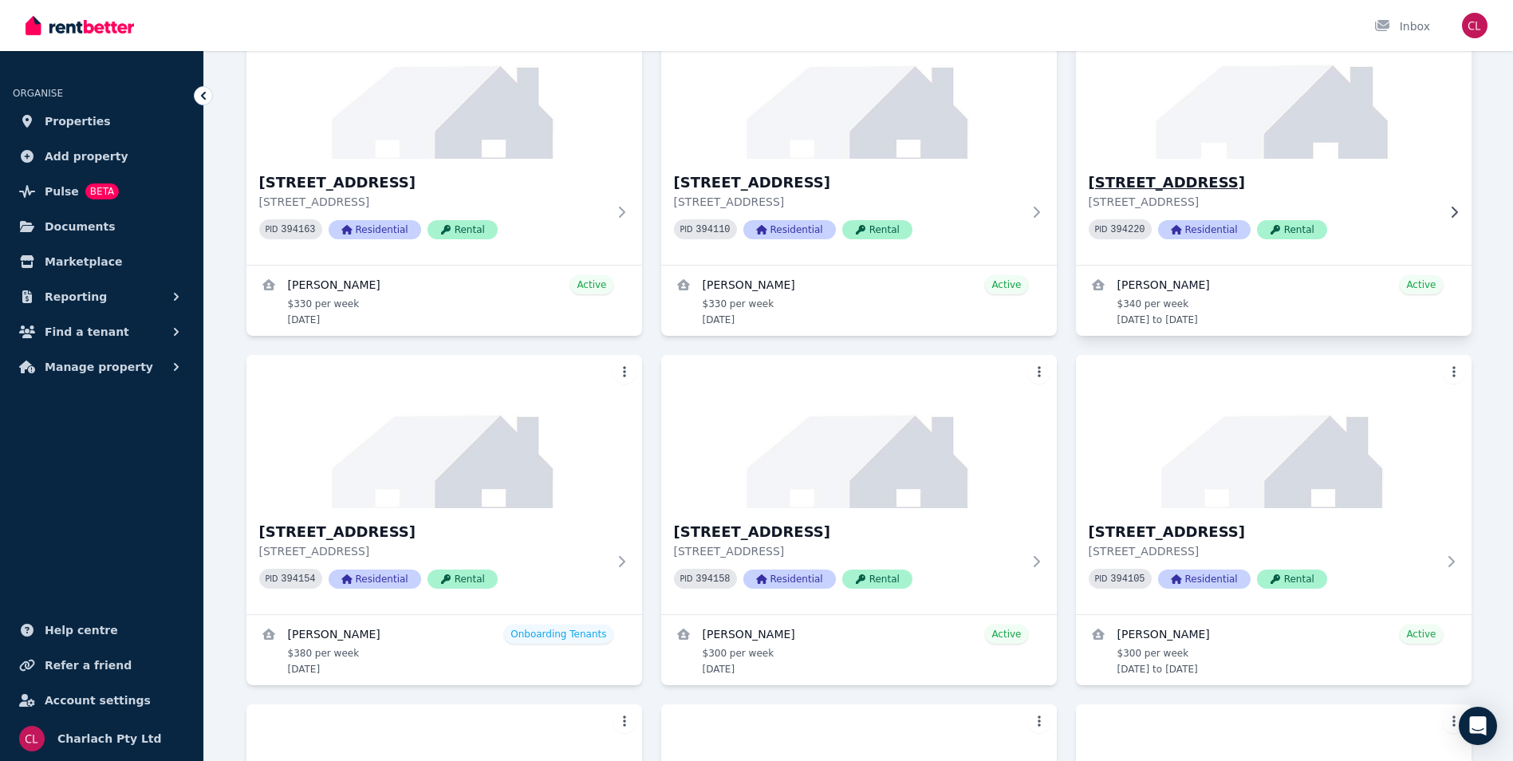
click at [1211, 187] on h3 "[STREET_ADDRESS]" at bounding box center [1263, 182] width 348 height 22
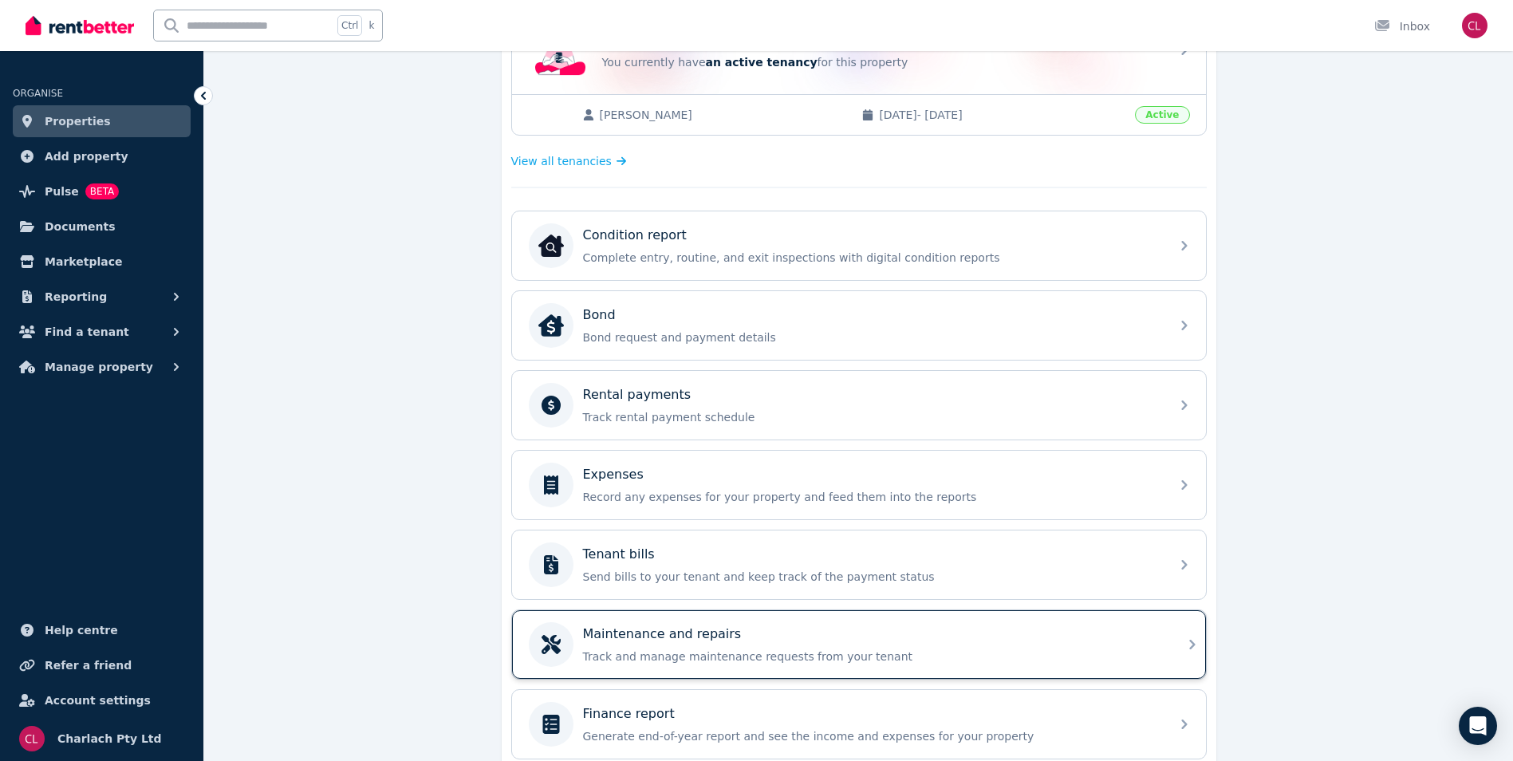
scroll to position [279, 0]
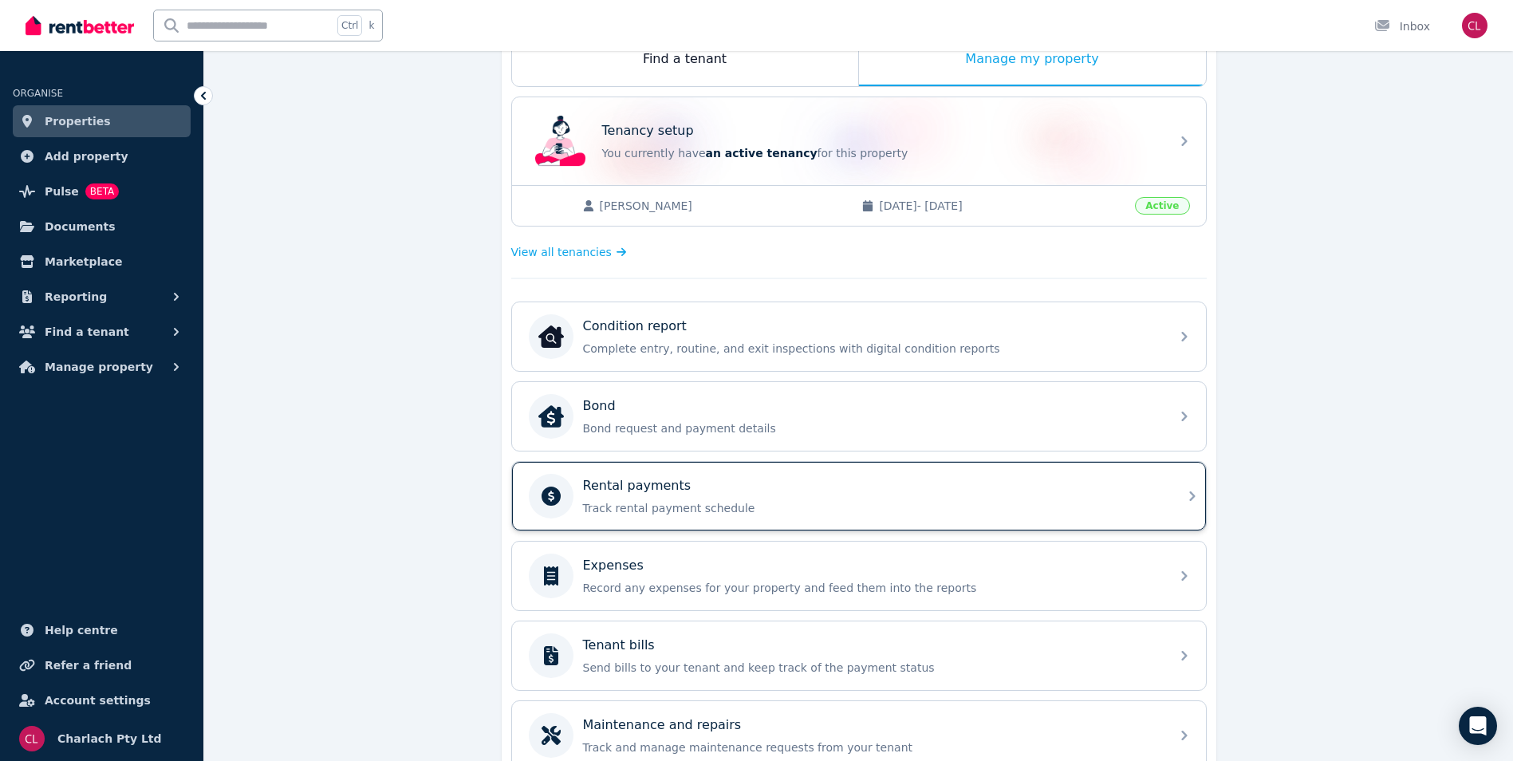
click at [659, 498] on div "Rental payments Track rental payment schedule" at bounding box center [871, 496] width 577 height 40
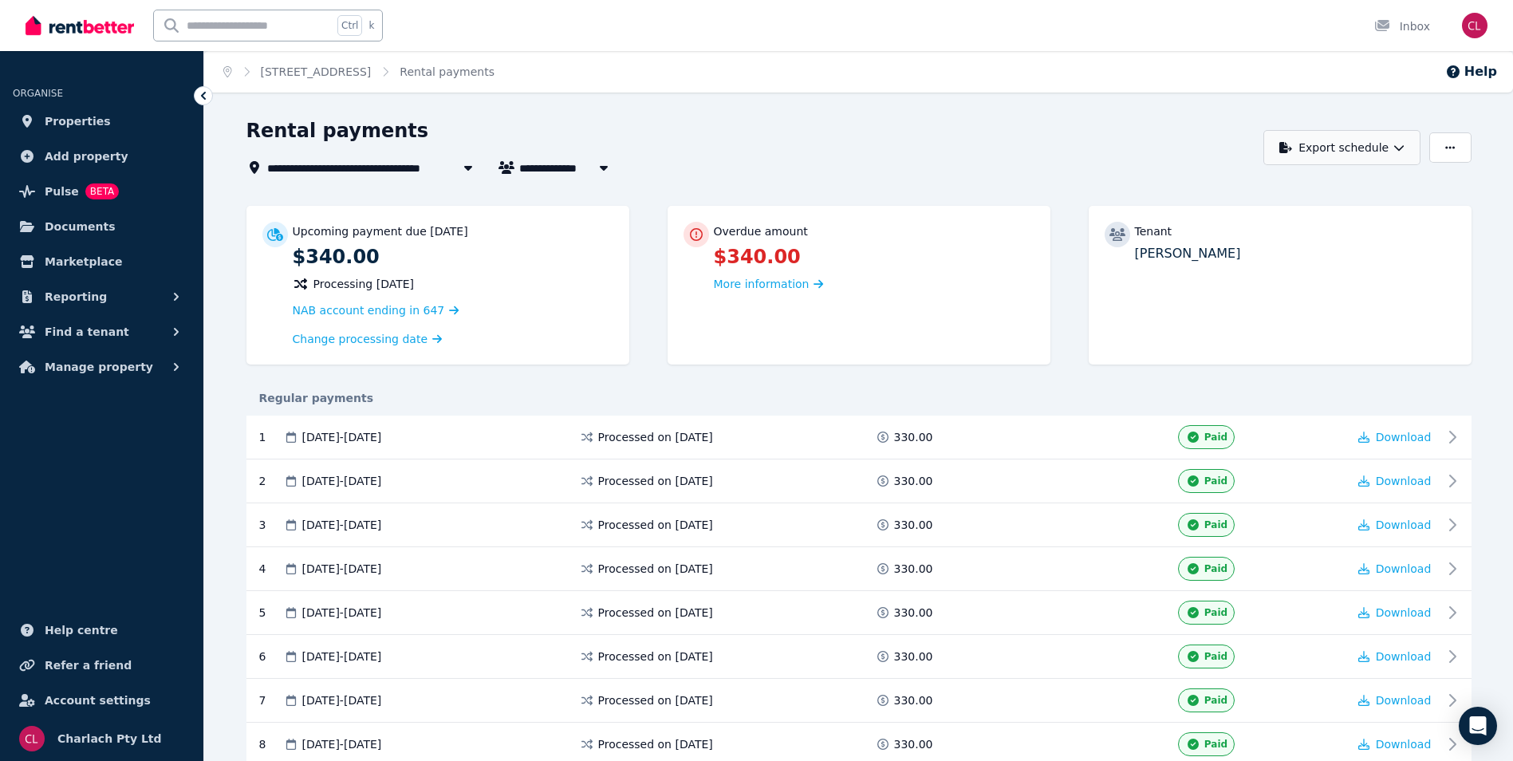
click at [1400, 152] on icon "button" at bounding box center [1398, 147] width 11 height 11
click at [1305, 189] on p "PDF" at bounding box center [1292, 189] width 34 height 16
click at [1392, 154] on button "Export schedule" at bounding box center [1341, 147] width 157 height 35
